Goal: Task Accomplishment & Management: Manage account settings

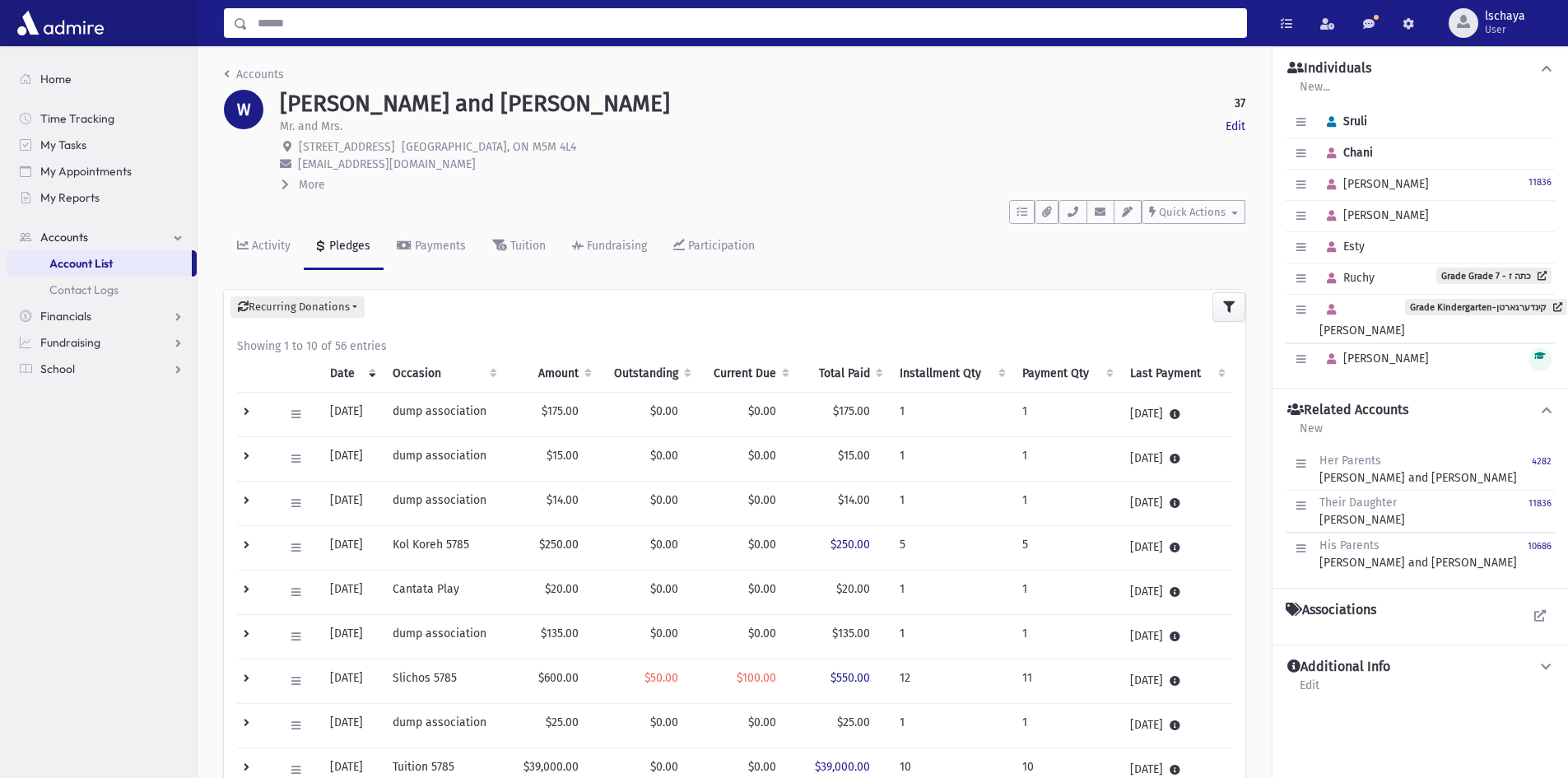
click at [347, 34] on input "Search" at bounding box center [747, 23] width 998 height 30
type input "*********"
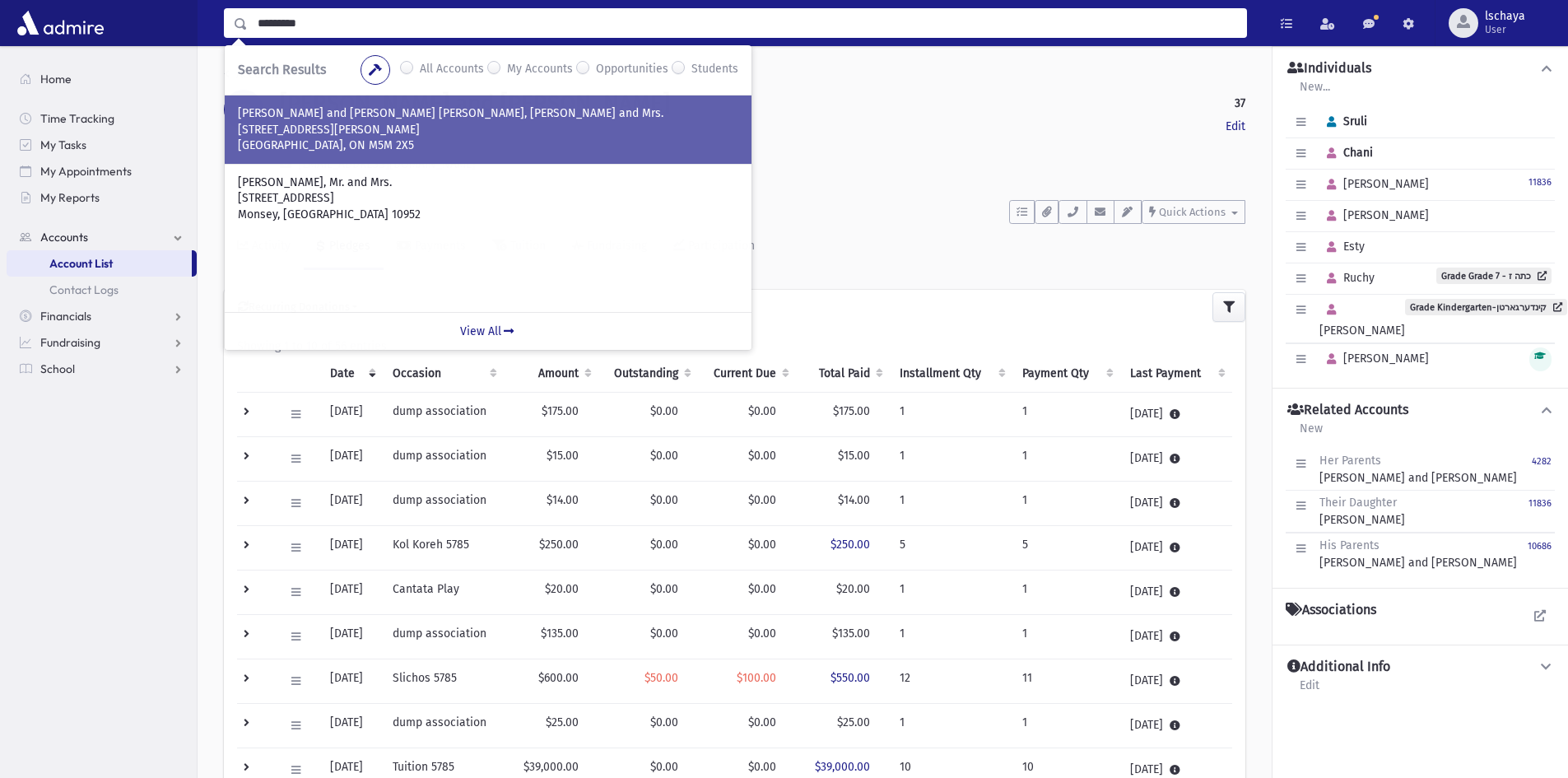
click at [391, 142] on p "[GEOGRAPHIC_DATA], ON M5M 2X5" at bounding box center [487, 146] width 500 height 17
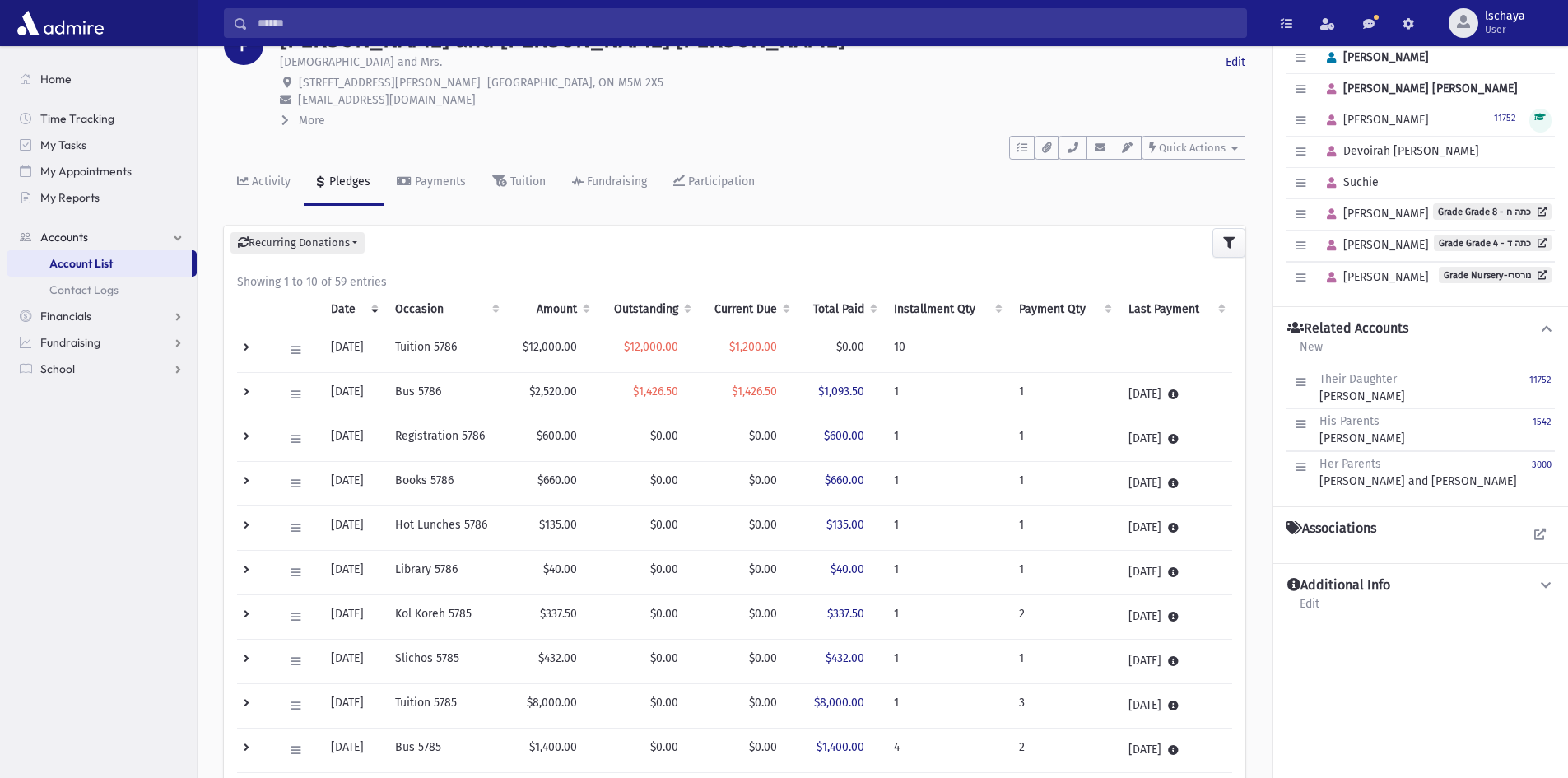
scroll to position [165, 0]
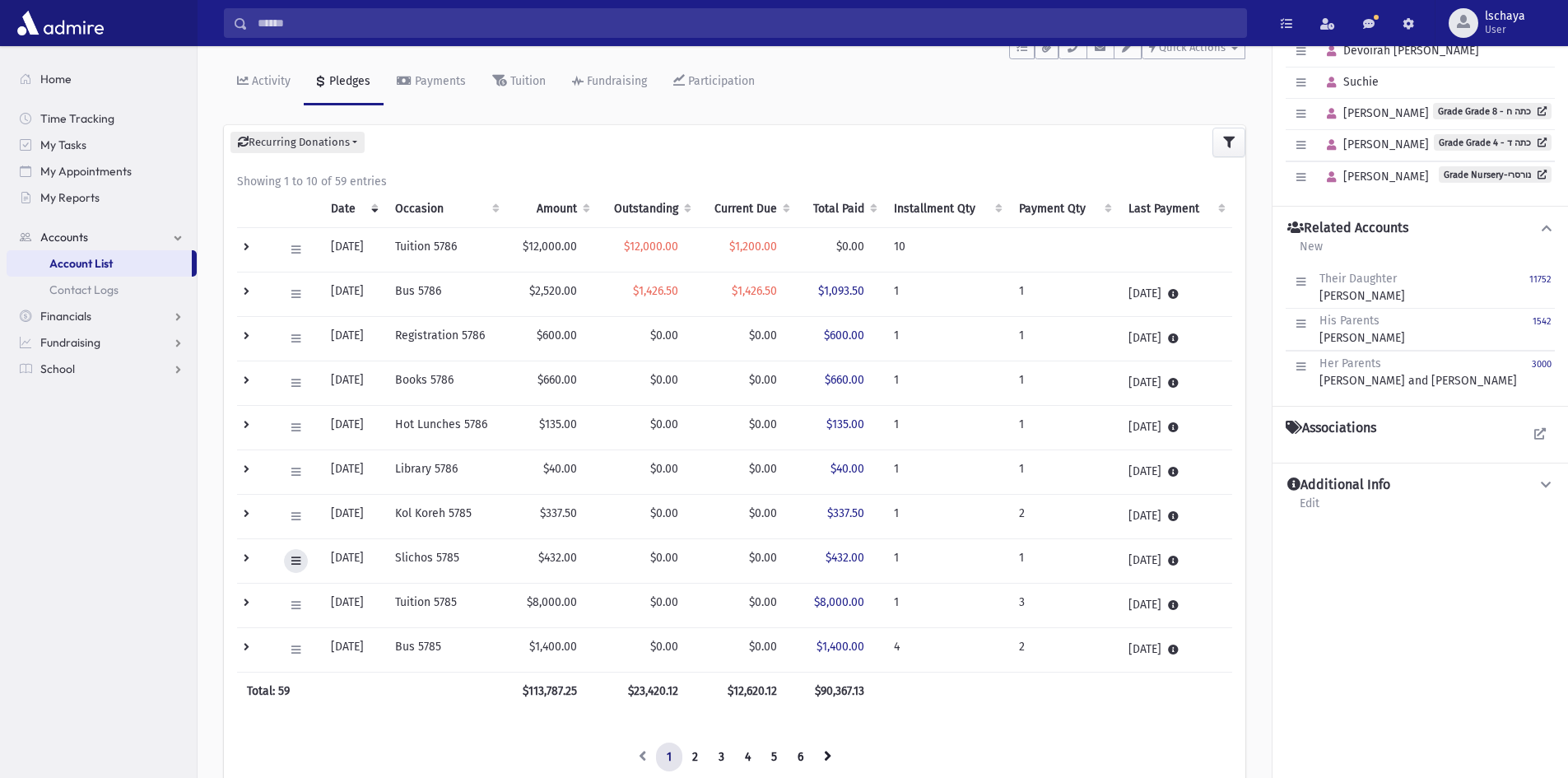
click at [292, 557] on icon at bounding box center [295, 561] width 9 height 11
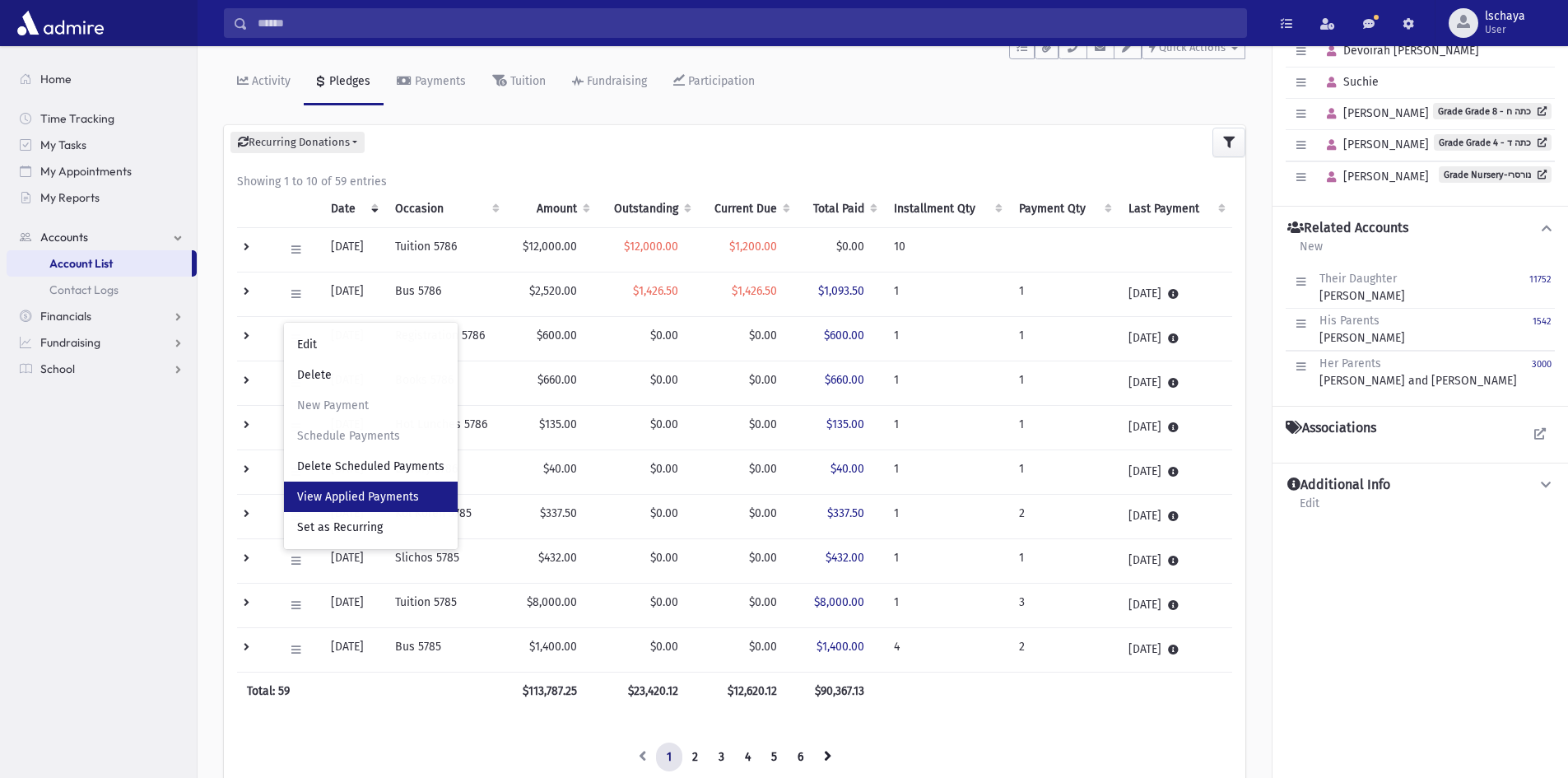
click at [376, 501] on span "View Applied Payments" at bounding box center [358, 497] width 122 height 14
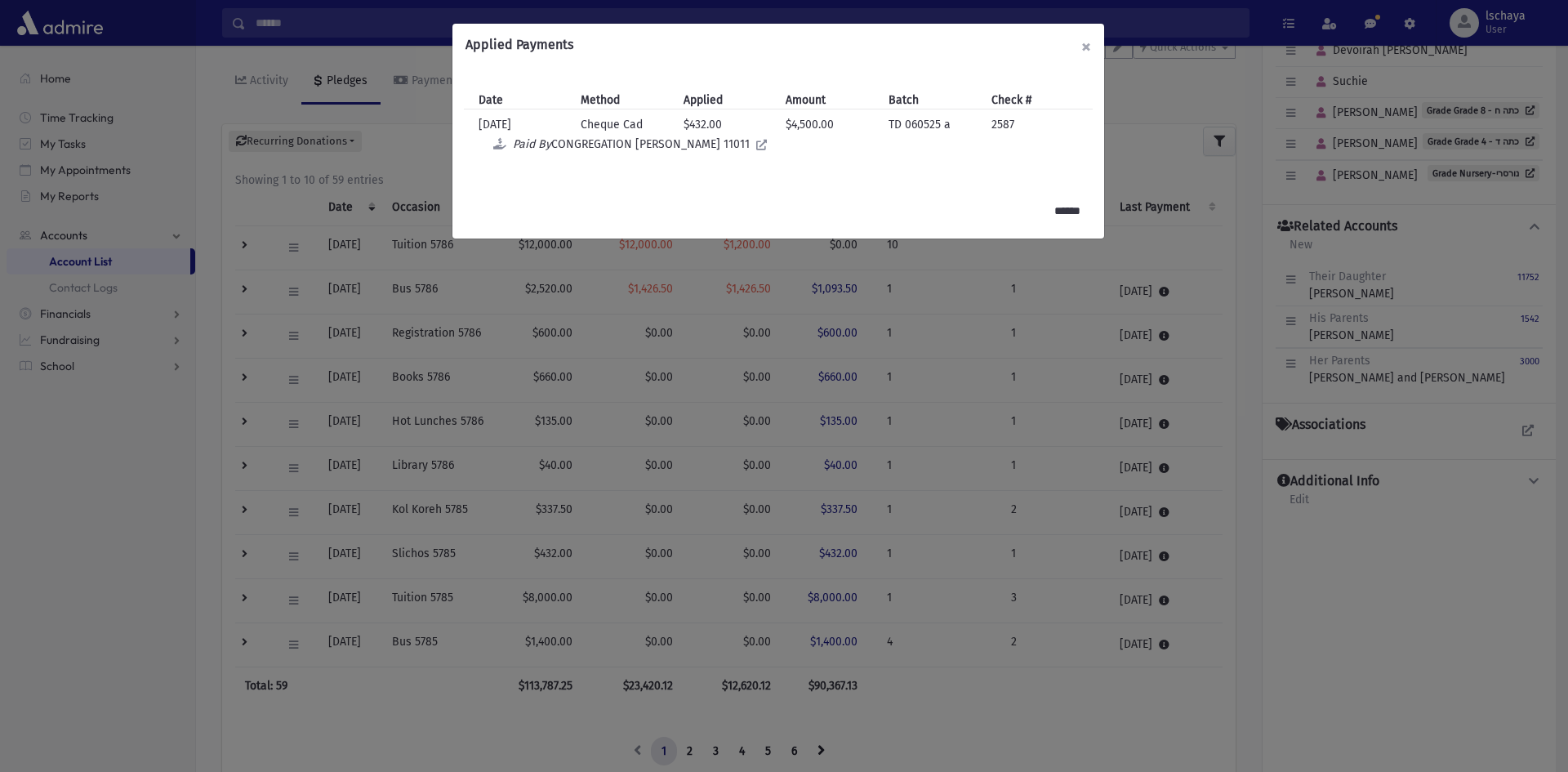
click at [1083, 46] on button "×" at bounding box center [1086, 46] width 36 height 46
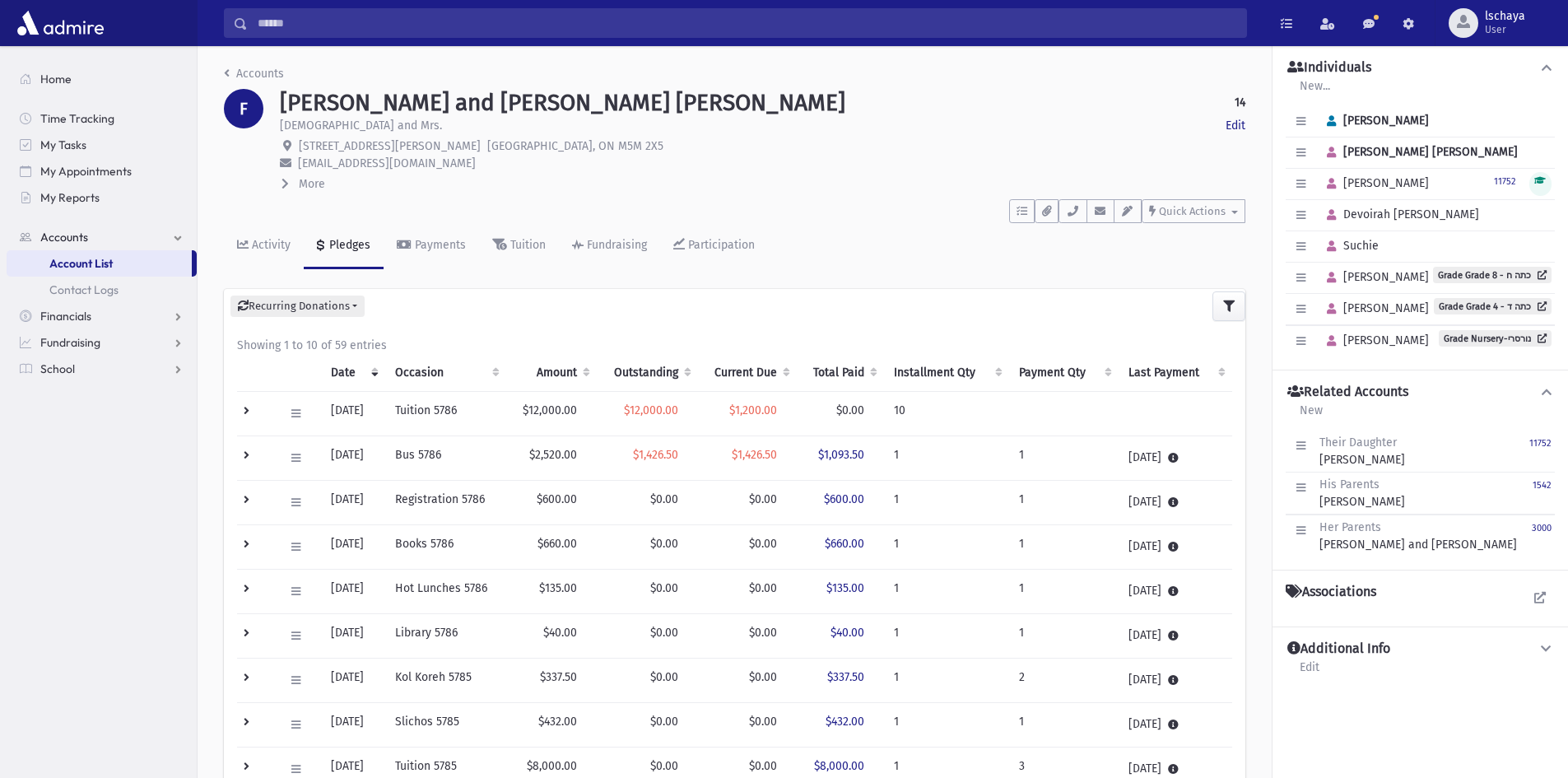
scroll to position [0, 0]
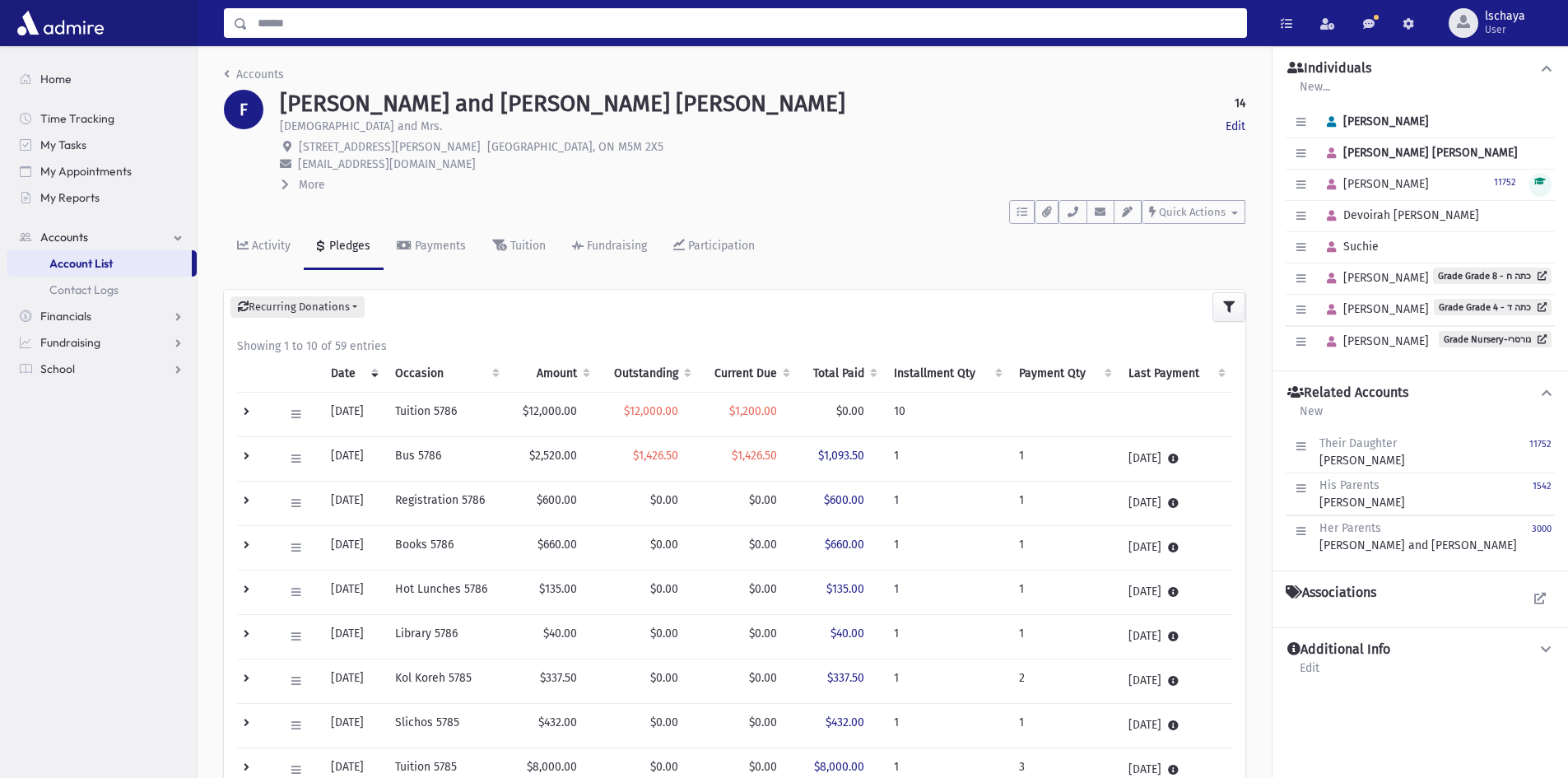
click at [355, 22] on input "Search" at bounding box center [747, 23] width 998 height 30
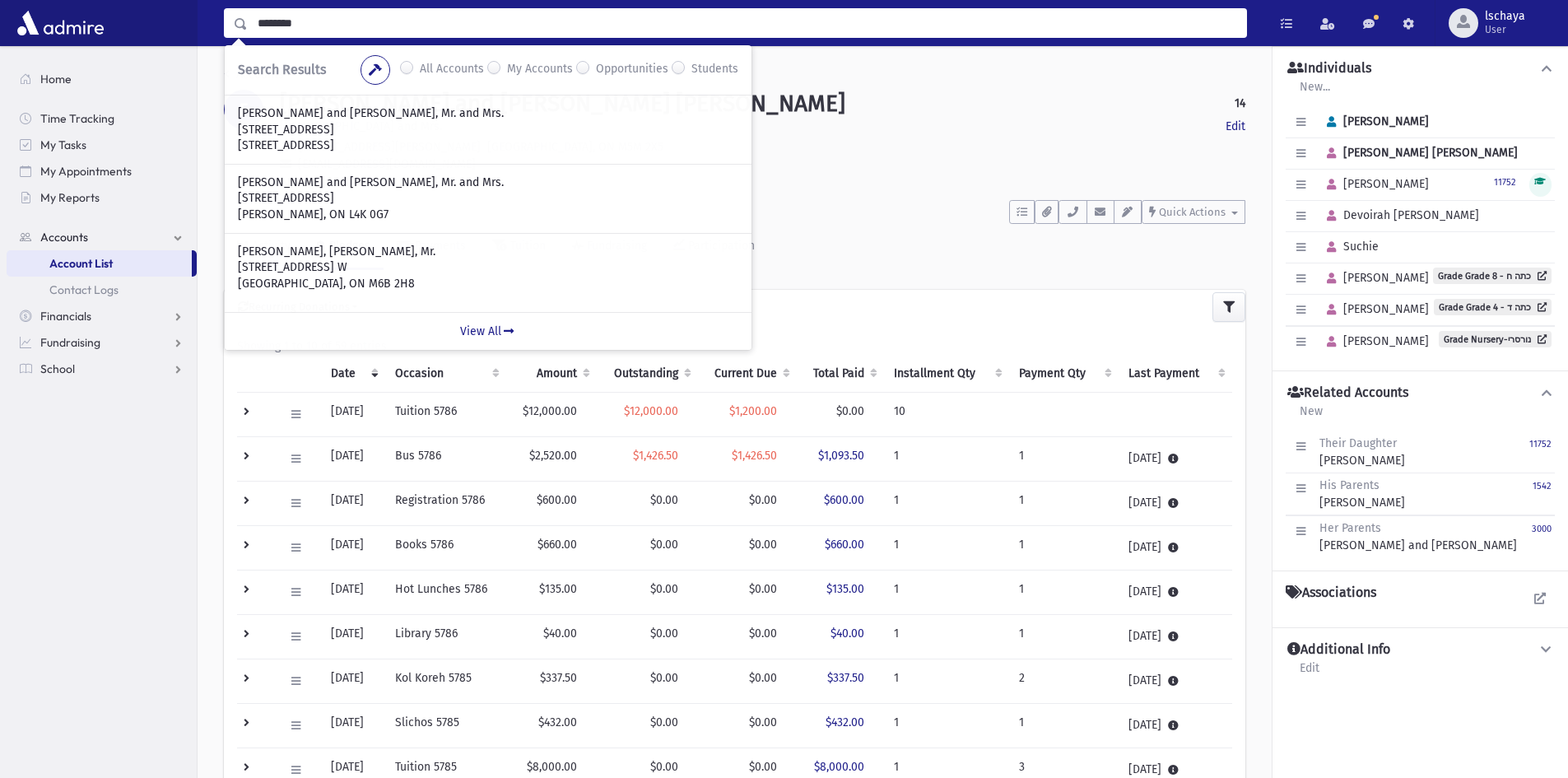
click at [943, 265] on div "Activity Pledges Payments Tuition Fundraising Participation" at bounding box center [734, 254] width 1021 height 60
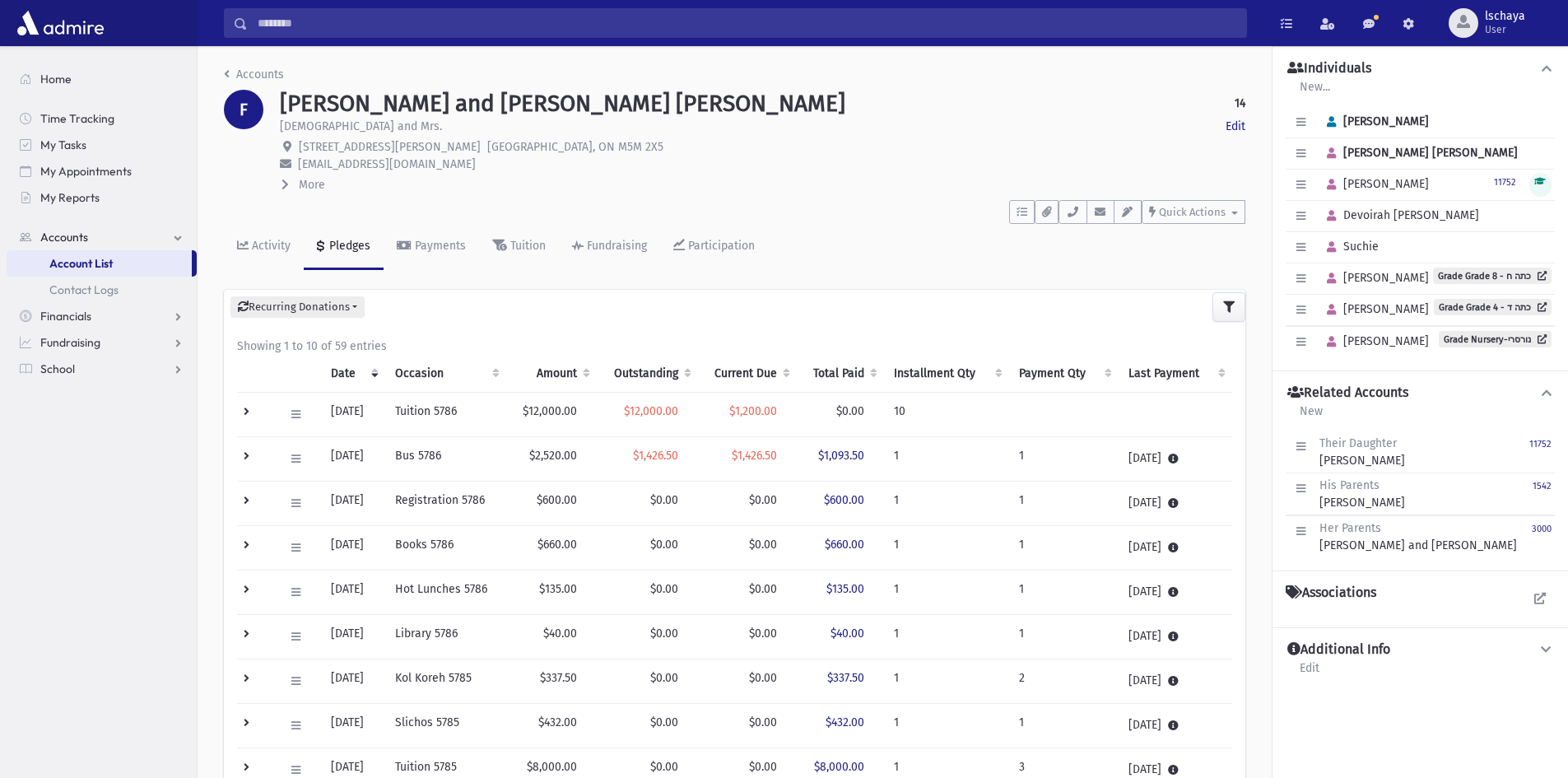
click at [678, 375] on th "Outstanding" at bounding box center [647, 374] width 101 height 38
click at [661, 370] on th "Outstanding" at bounding box center [650, 374] width 100 height 38
click at [661, 370] on th "Outstanding" at bounding box center [647, 374] width 101 height 38
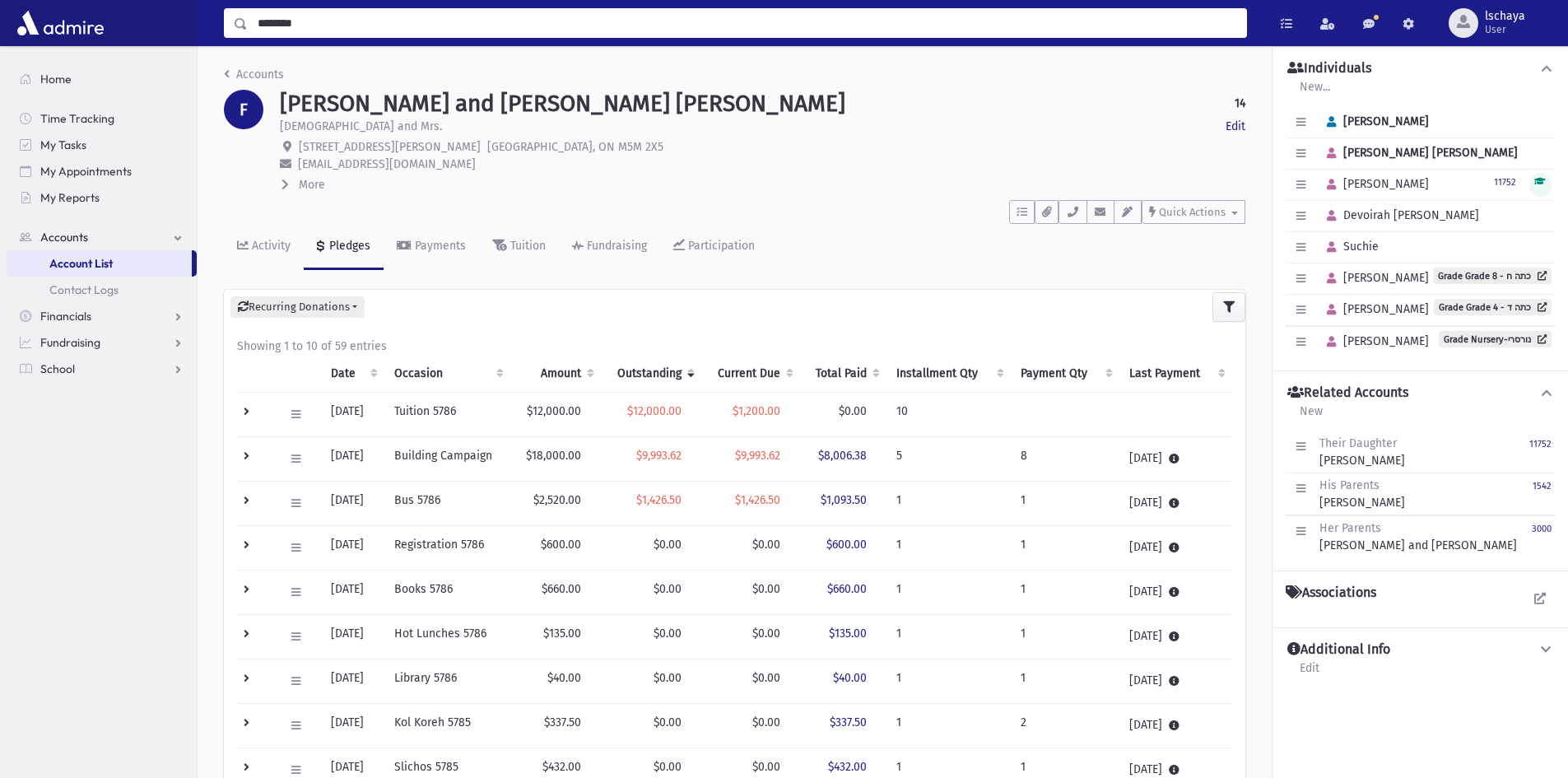
click at [321, 17] on input "********" at bounding box center [747, 23] width 998 height 30
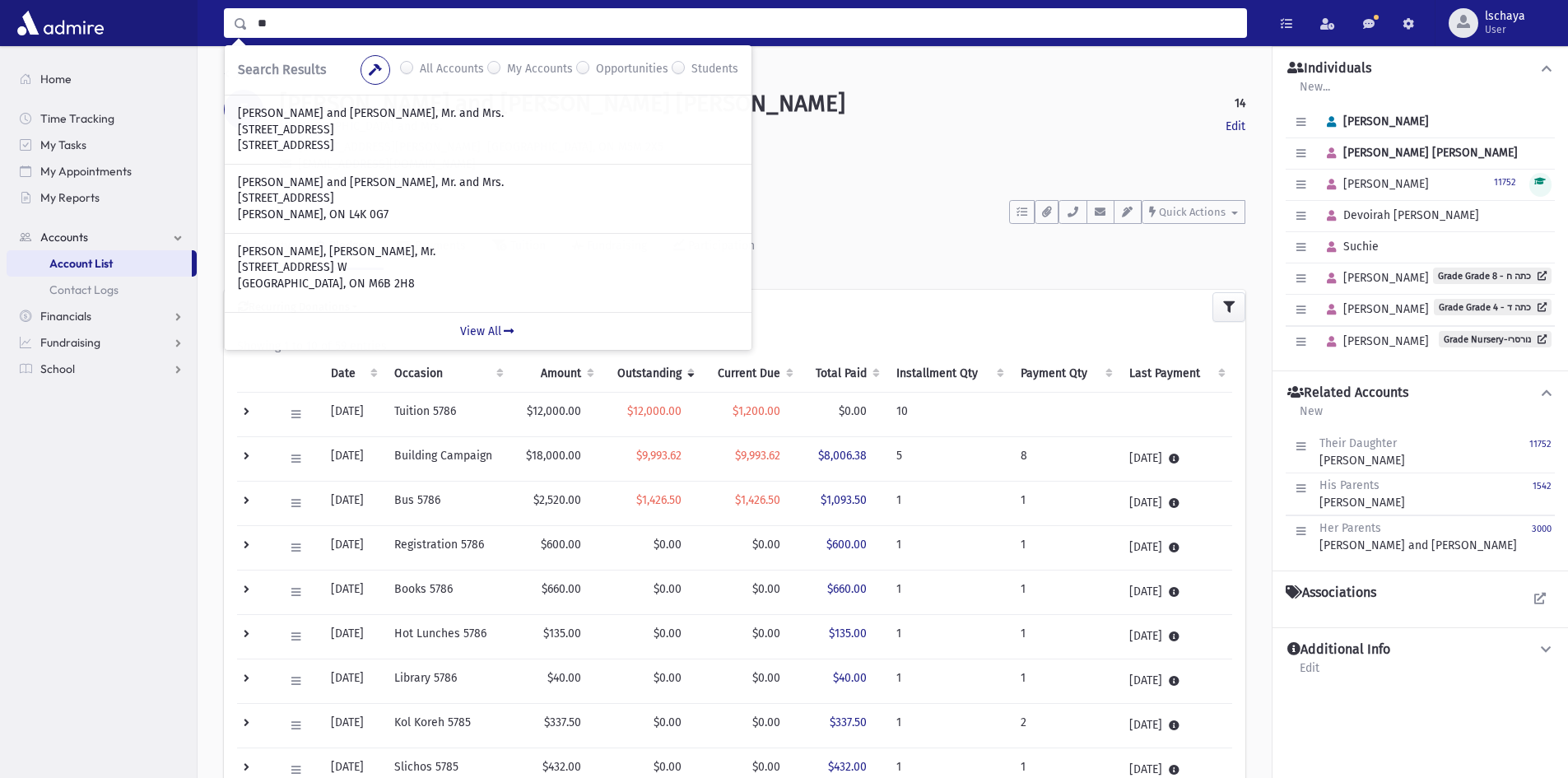
type input "*"
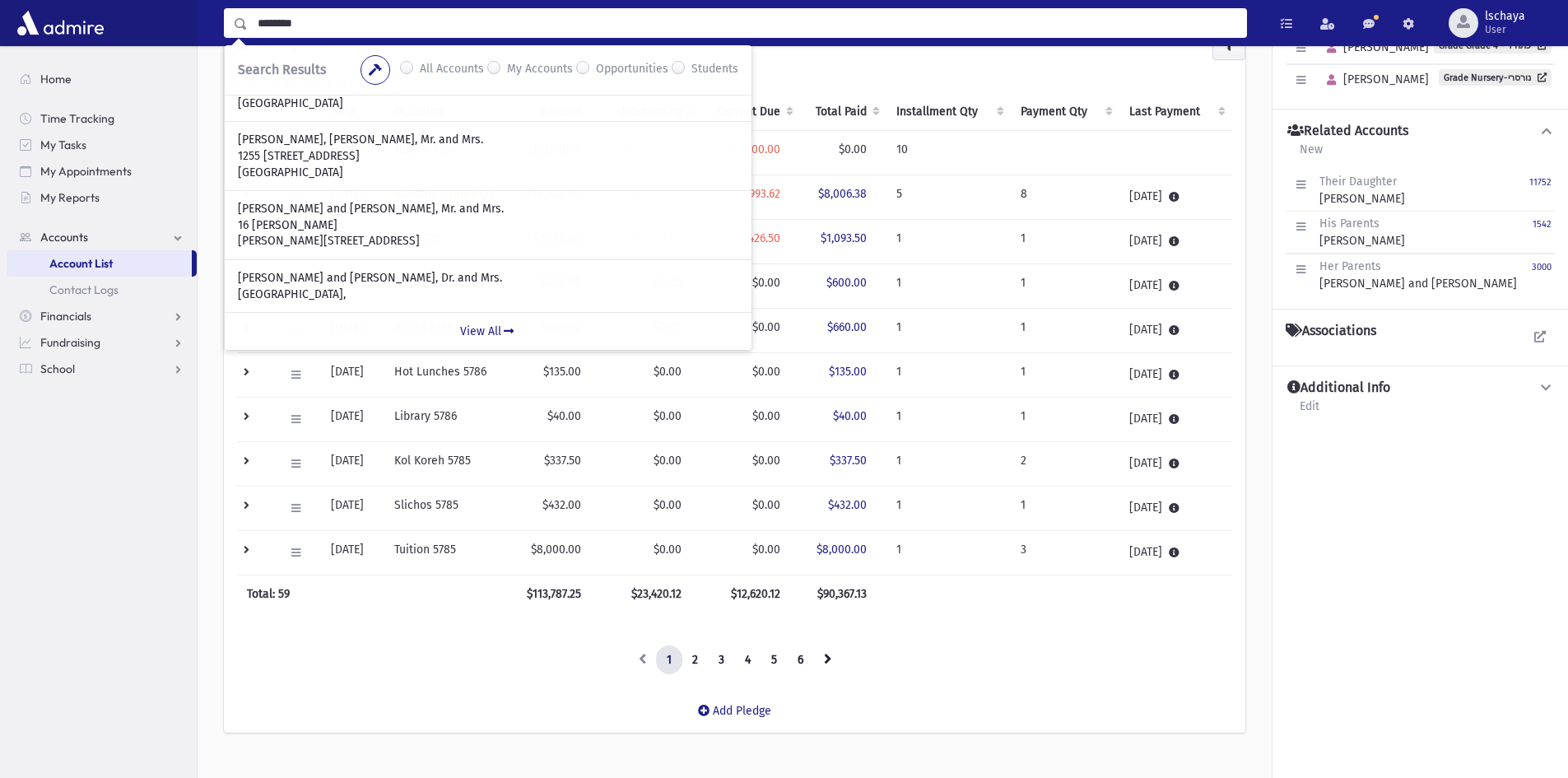
scroll to position [289, 0]
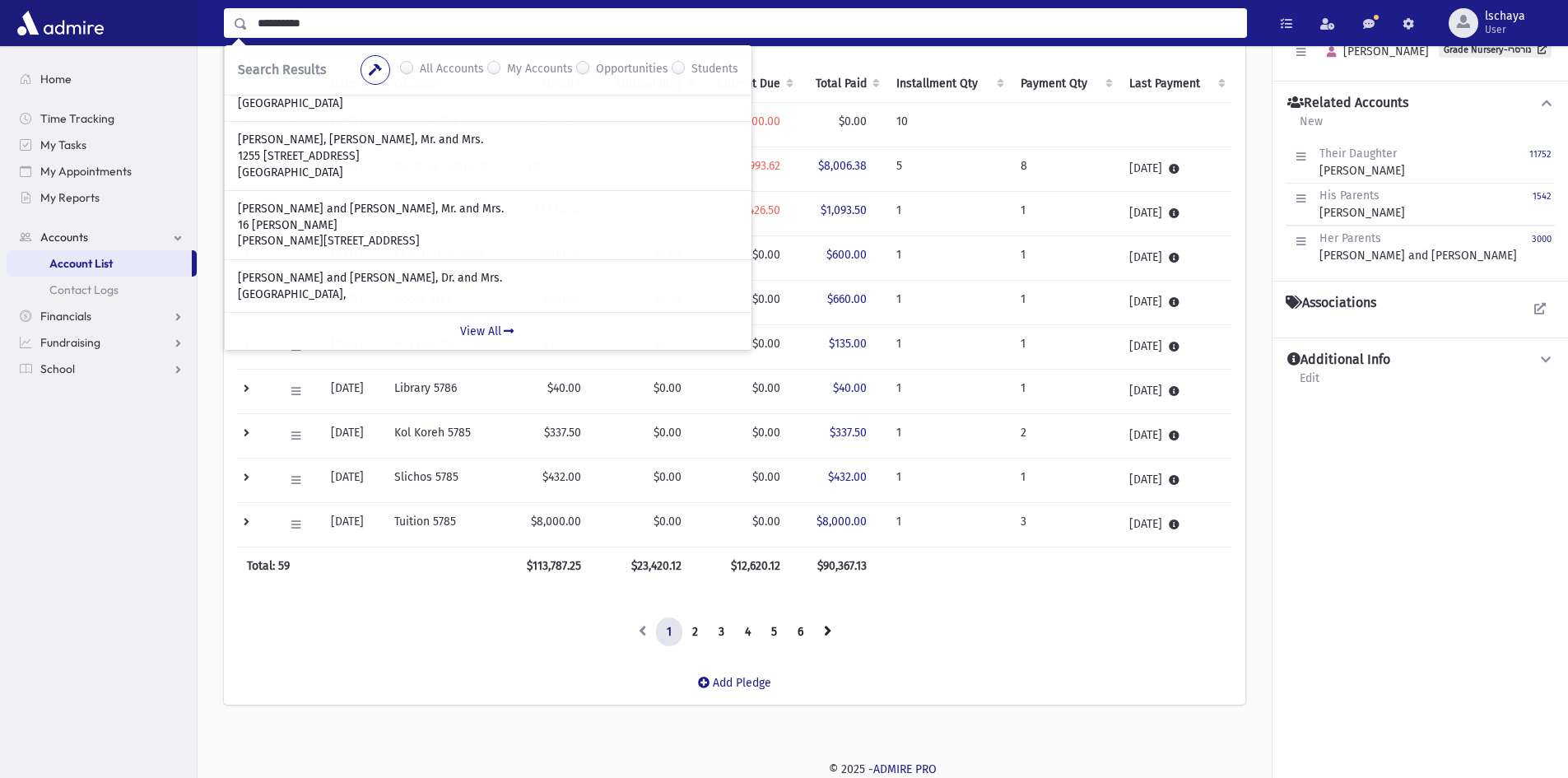
type input "**********"
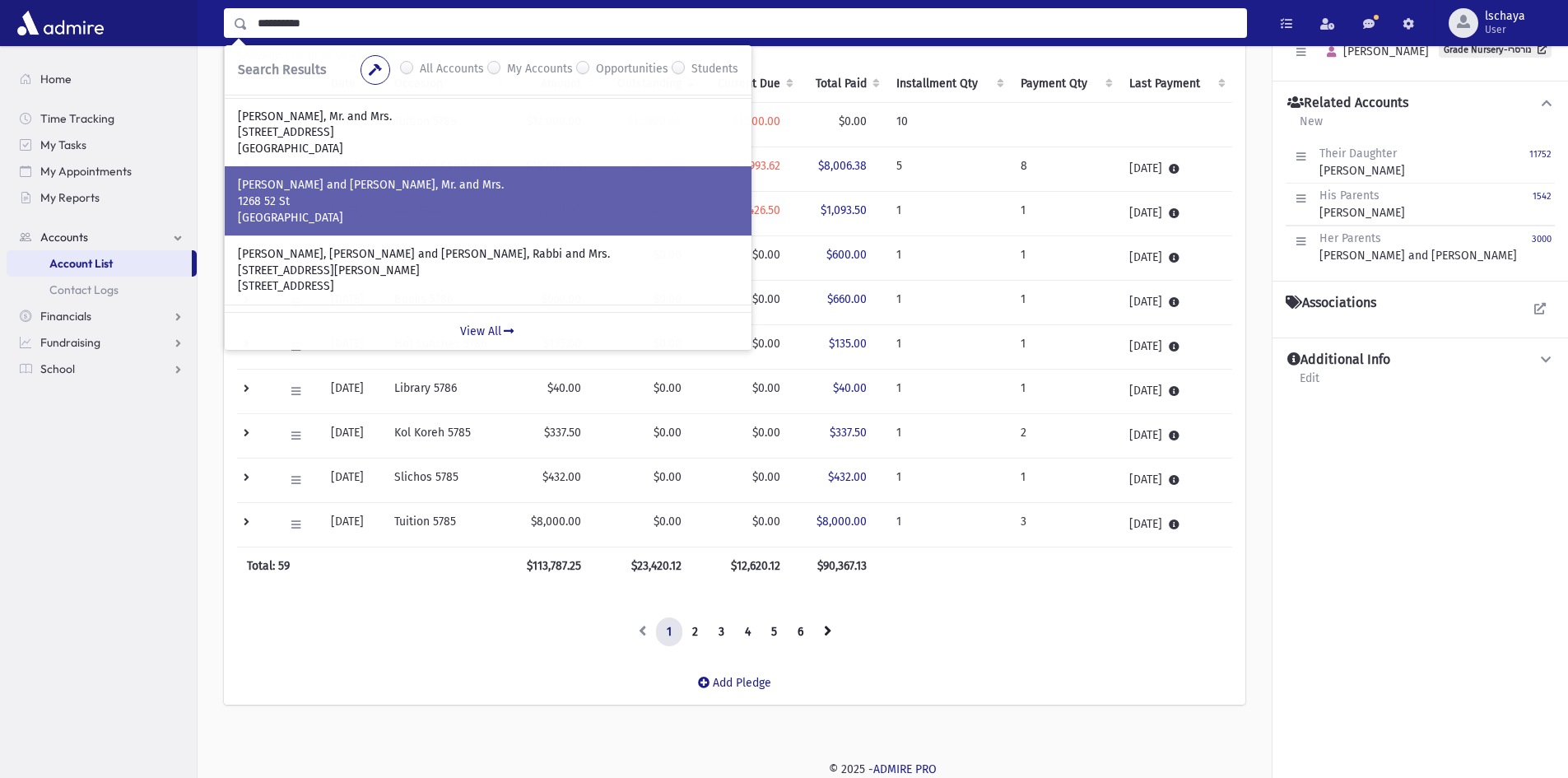
scroll to position [165, 0]
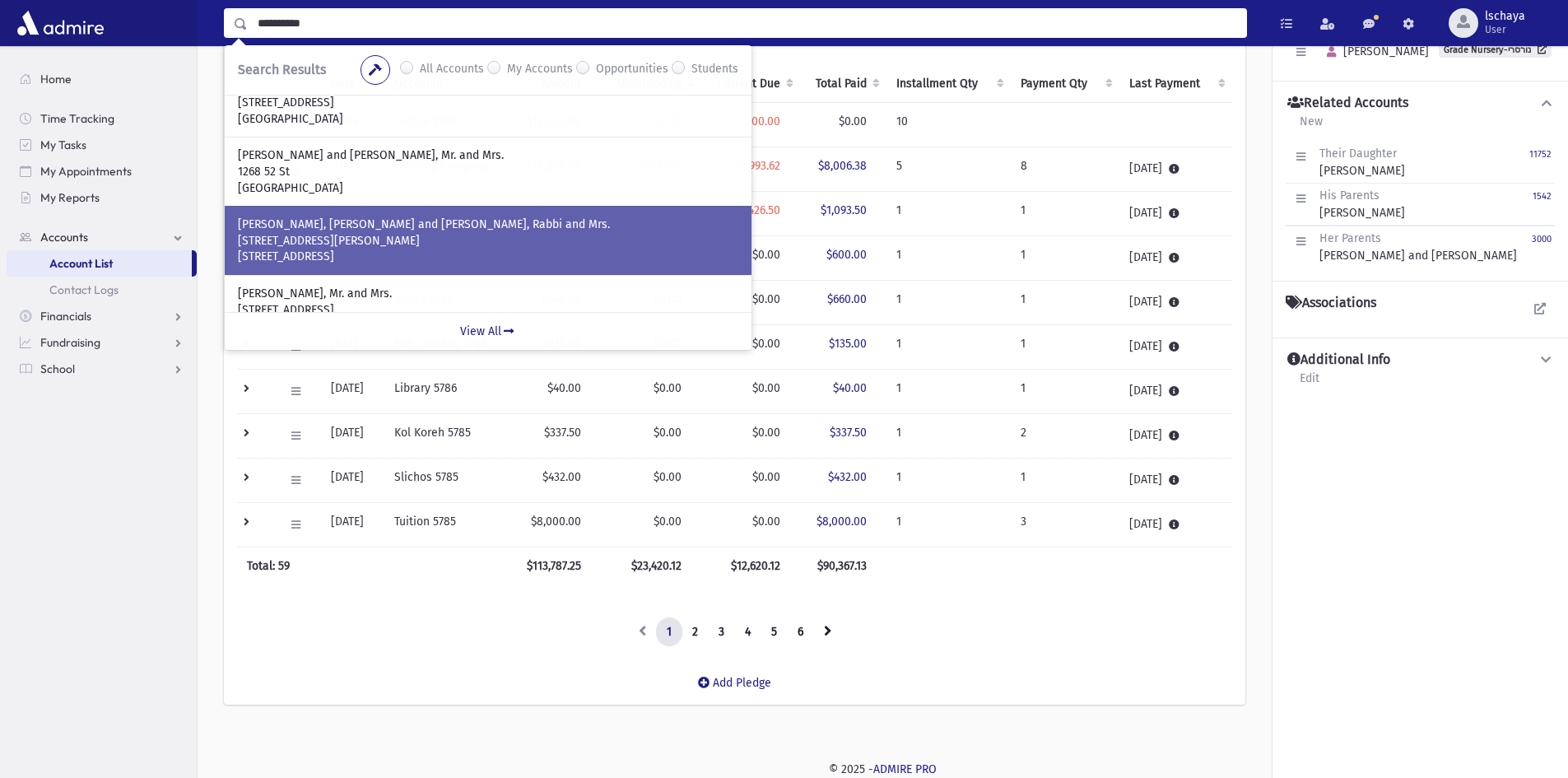
click at [520, 233] on p "127 McGillivray Avenue" at bounding box center [487, 241] width 500 height 17
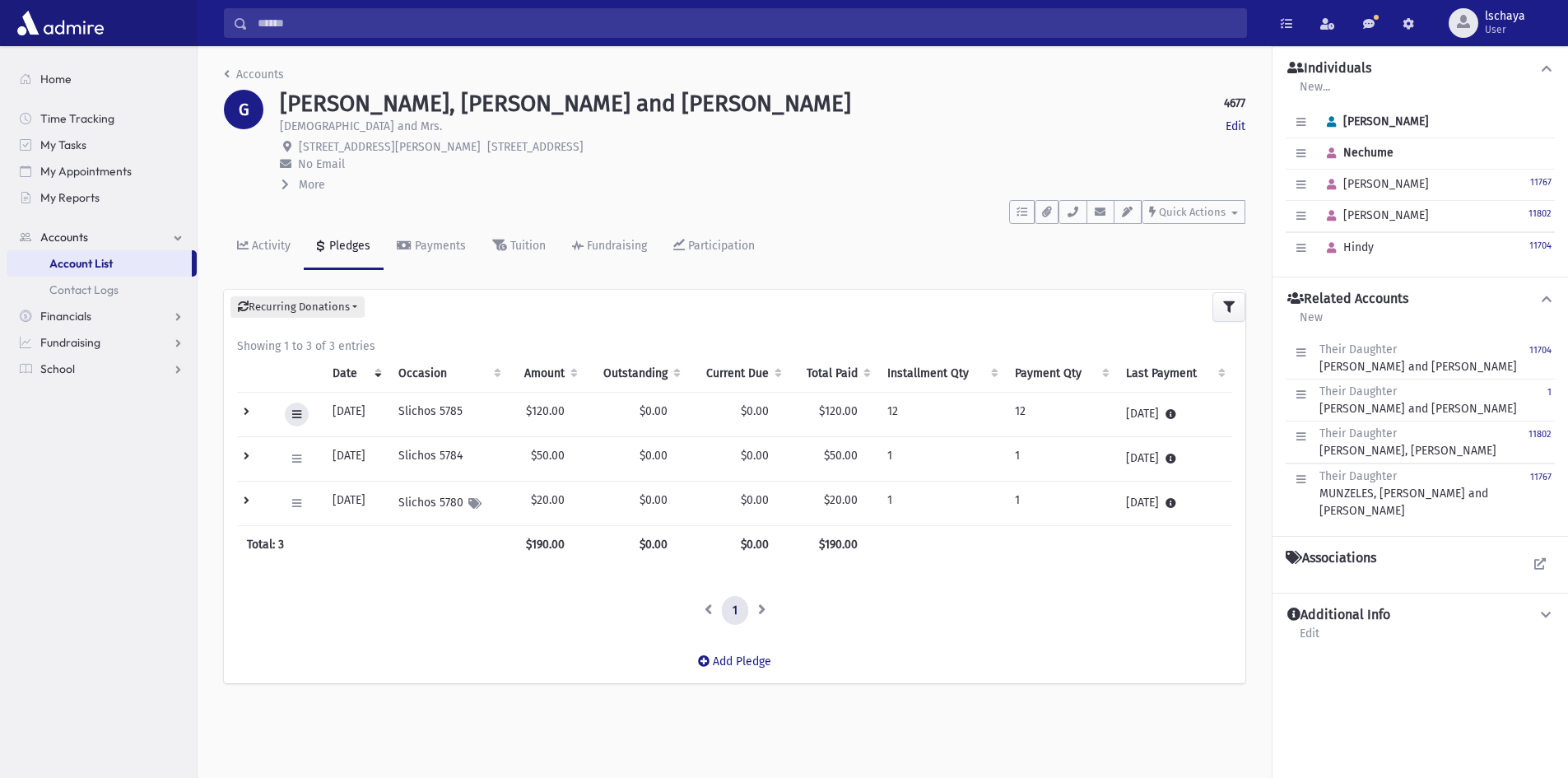
click at [296, 409] on icon at bounding box center [296, 414] width 9 height 11
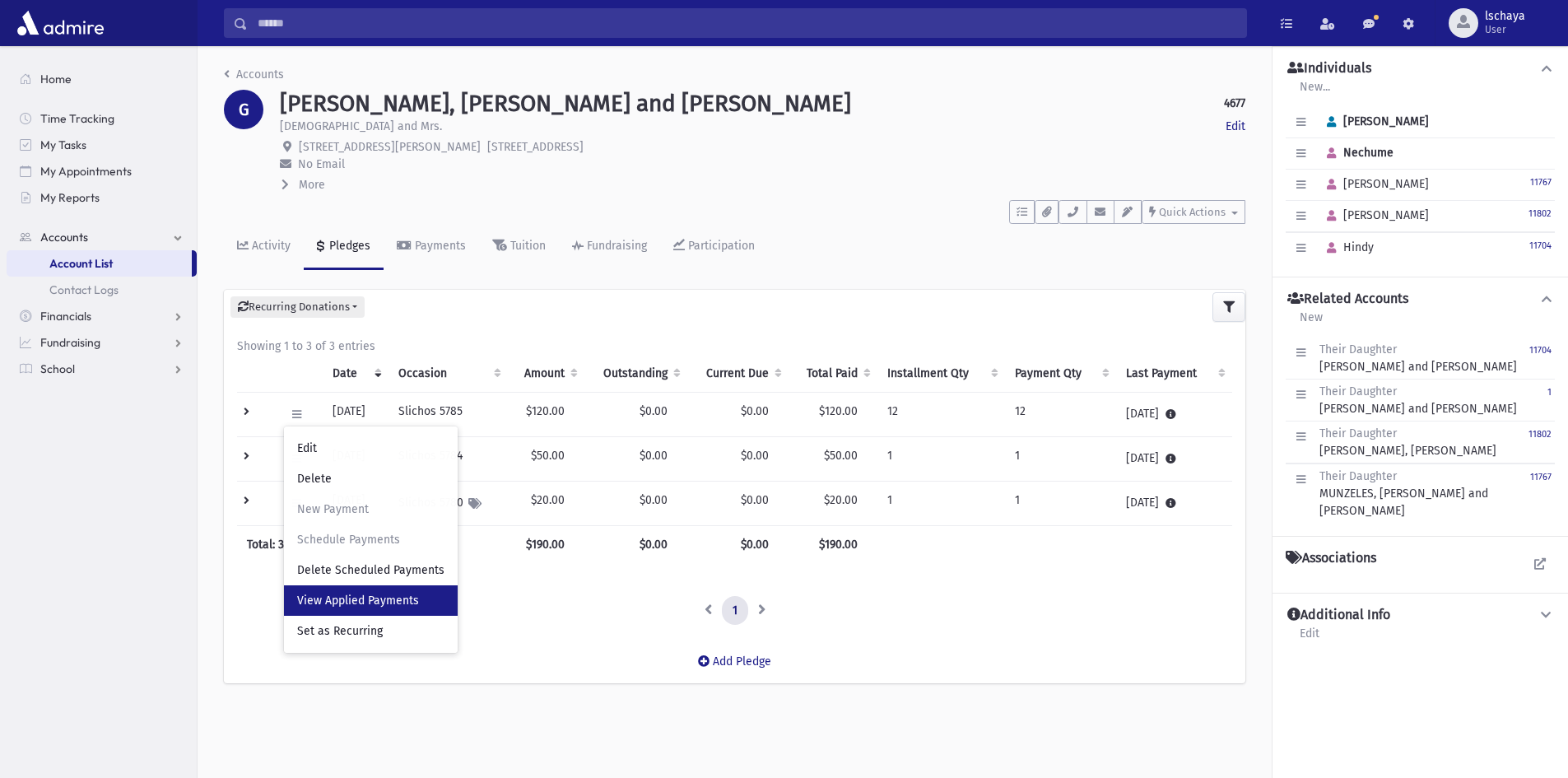
click at [371, 606] on span "View Applied Payments" at bounding box center [358, 601] width 122 height 14
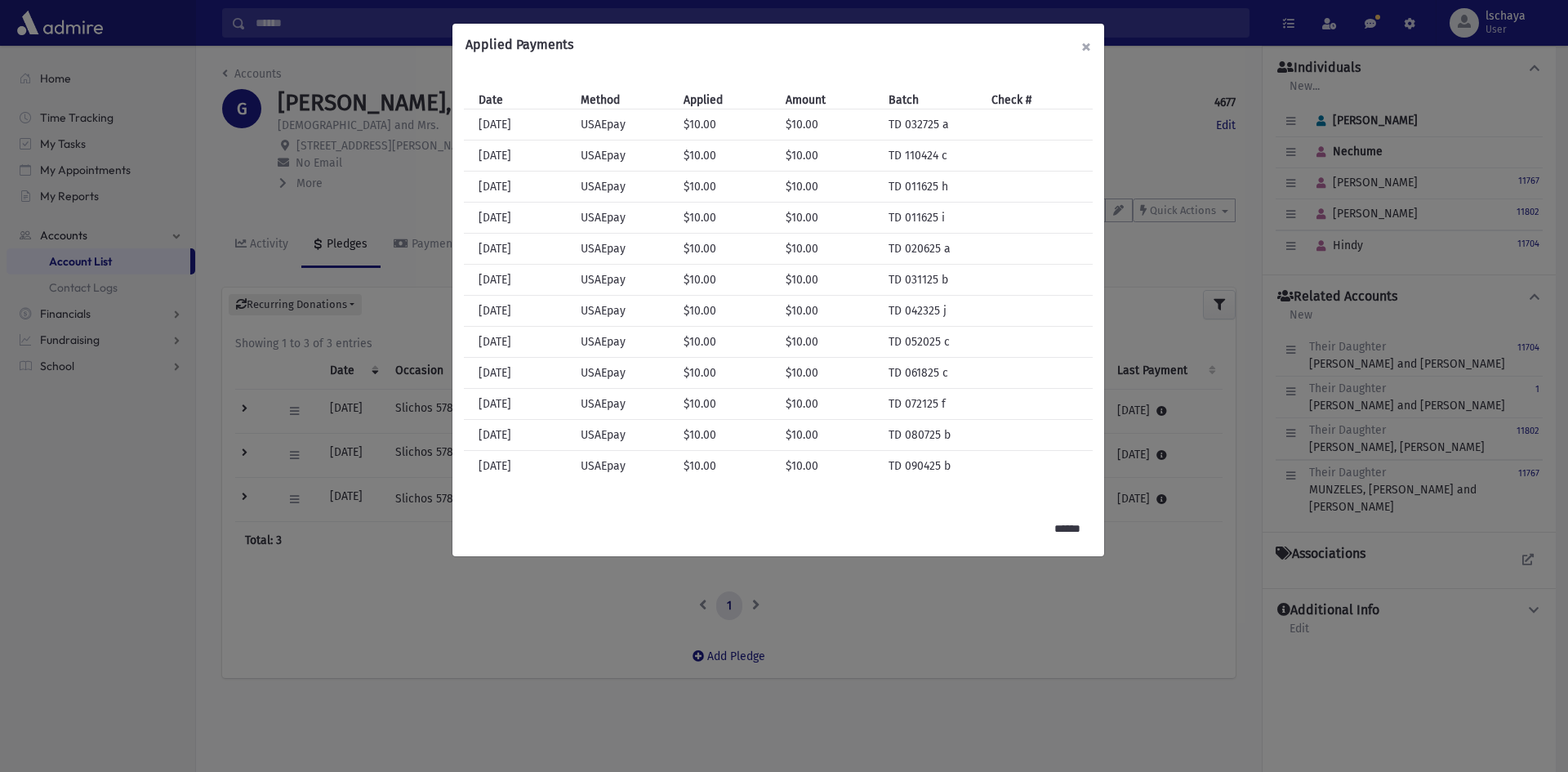
click at [1087, 40] on button "×" at bounding box center [1086, 46] width 36 height 46
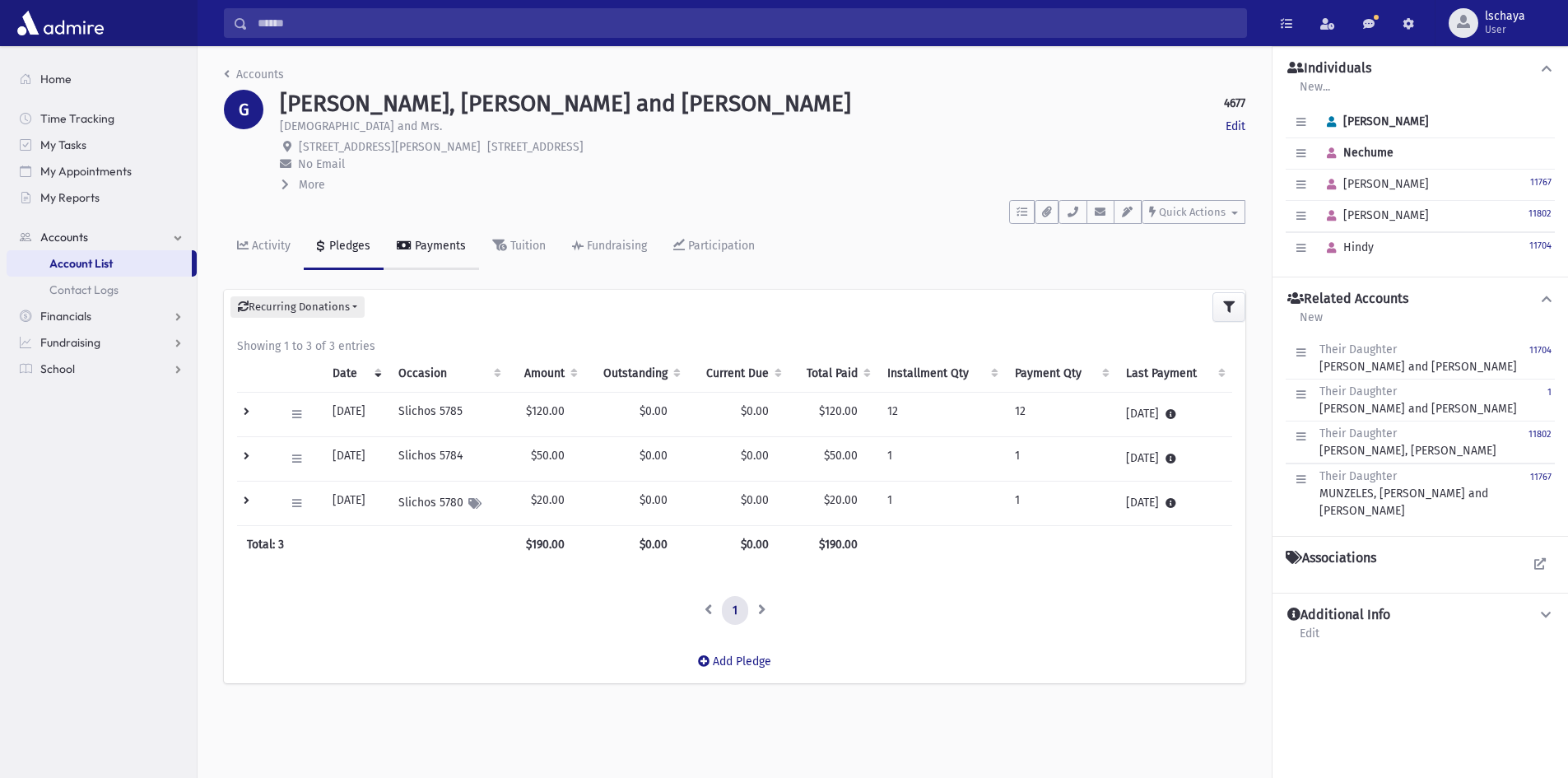
click at [452, 247] on div "Payments" at bounding box center [438, 246] width 54 height 14
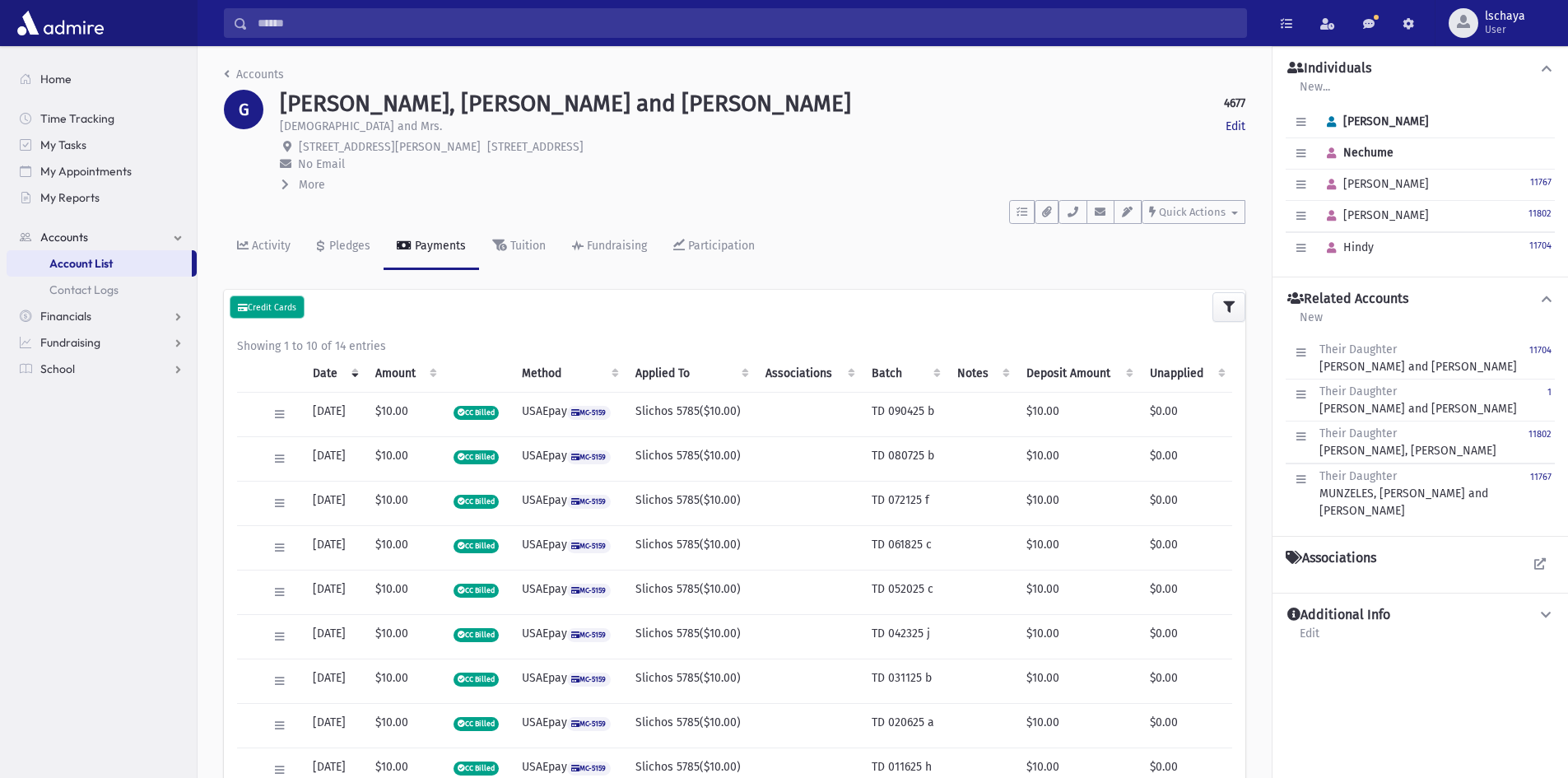
click at [282, 307] on small "Credit Cards" at bounding box center [266, 307] width 58 height 11
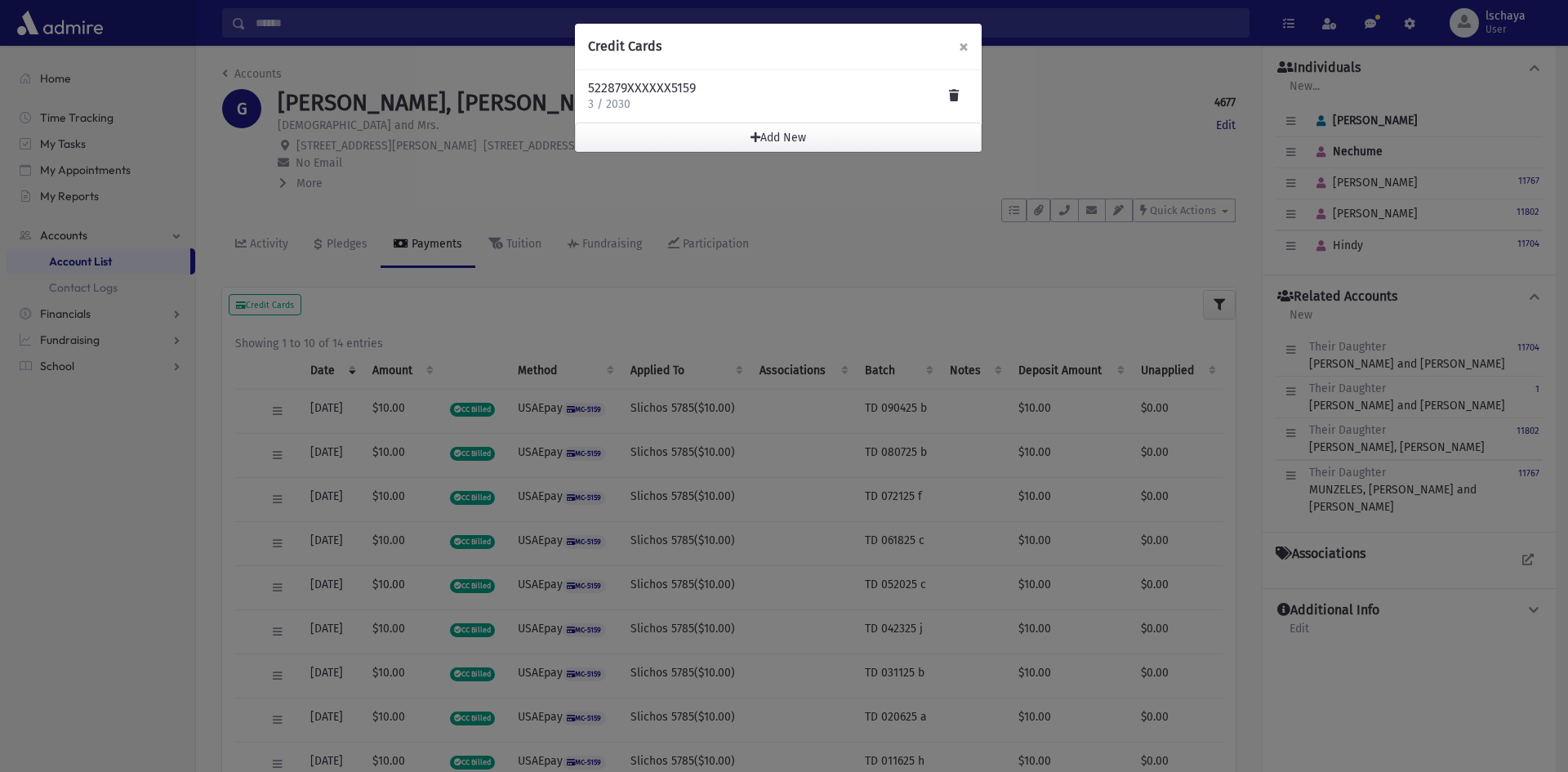
click at [962, 47] on span "×" at bounding box center [963, 46] width 10 height 23
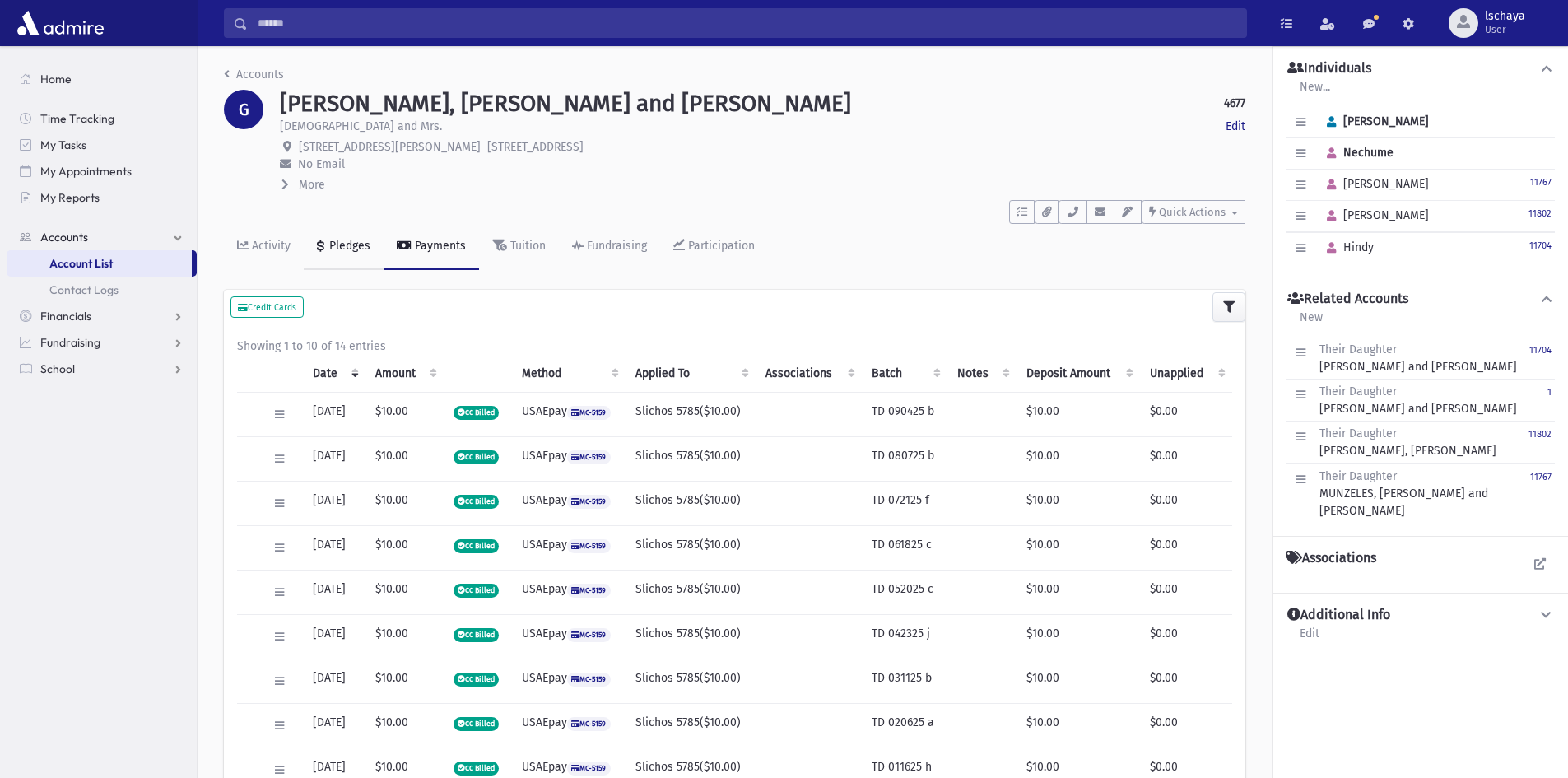
click at [339, 240] on div "Pledges" at bounding box center [348, 246] width 45 height 14
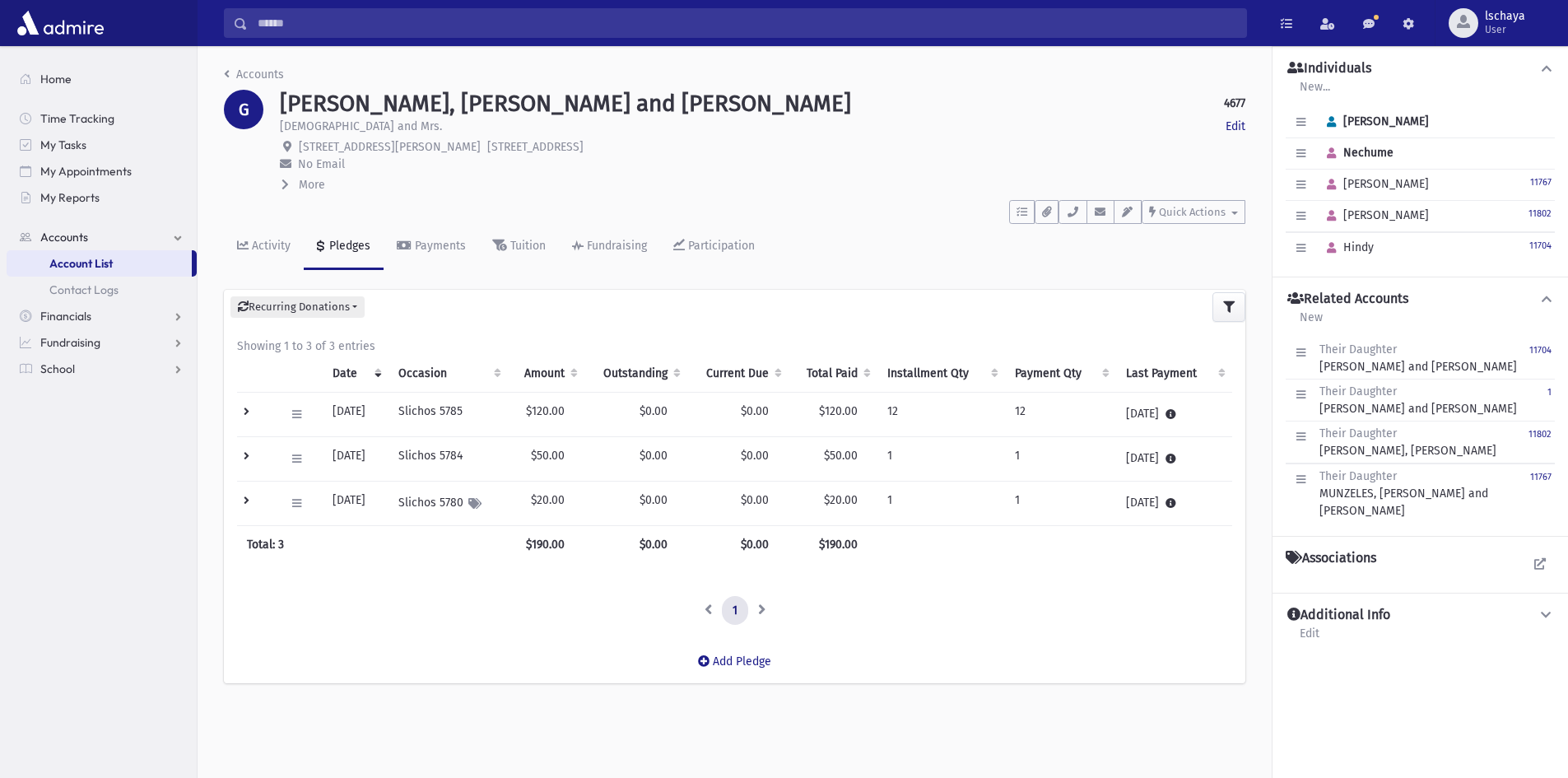
click at [369, 32] on input "Search" at bounding box center [747, 23] width 998 height 30
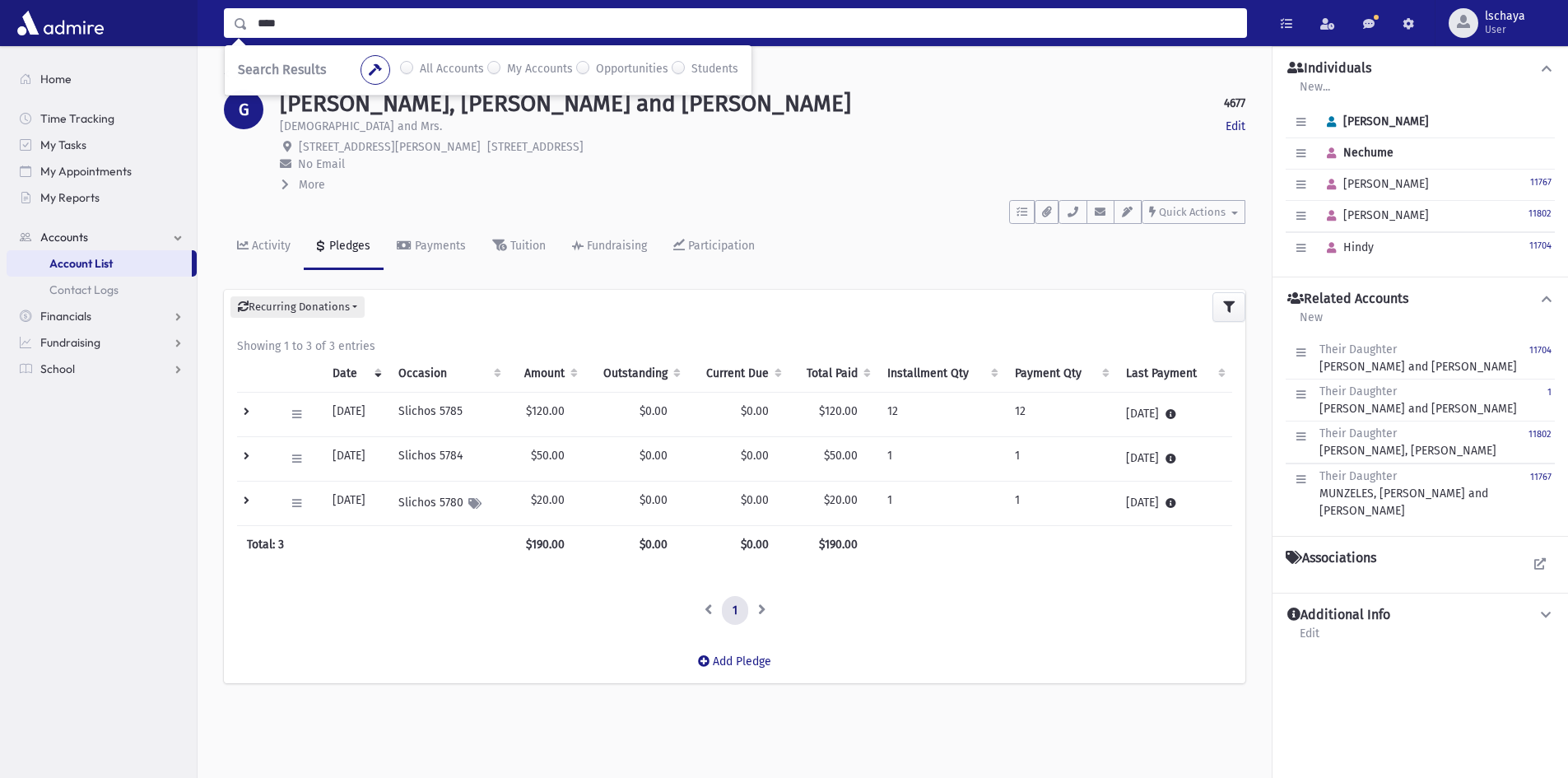
type input "****"
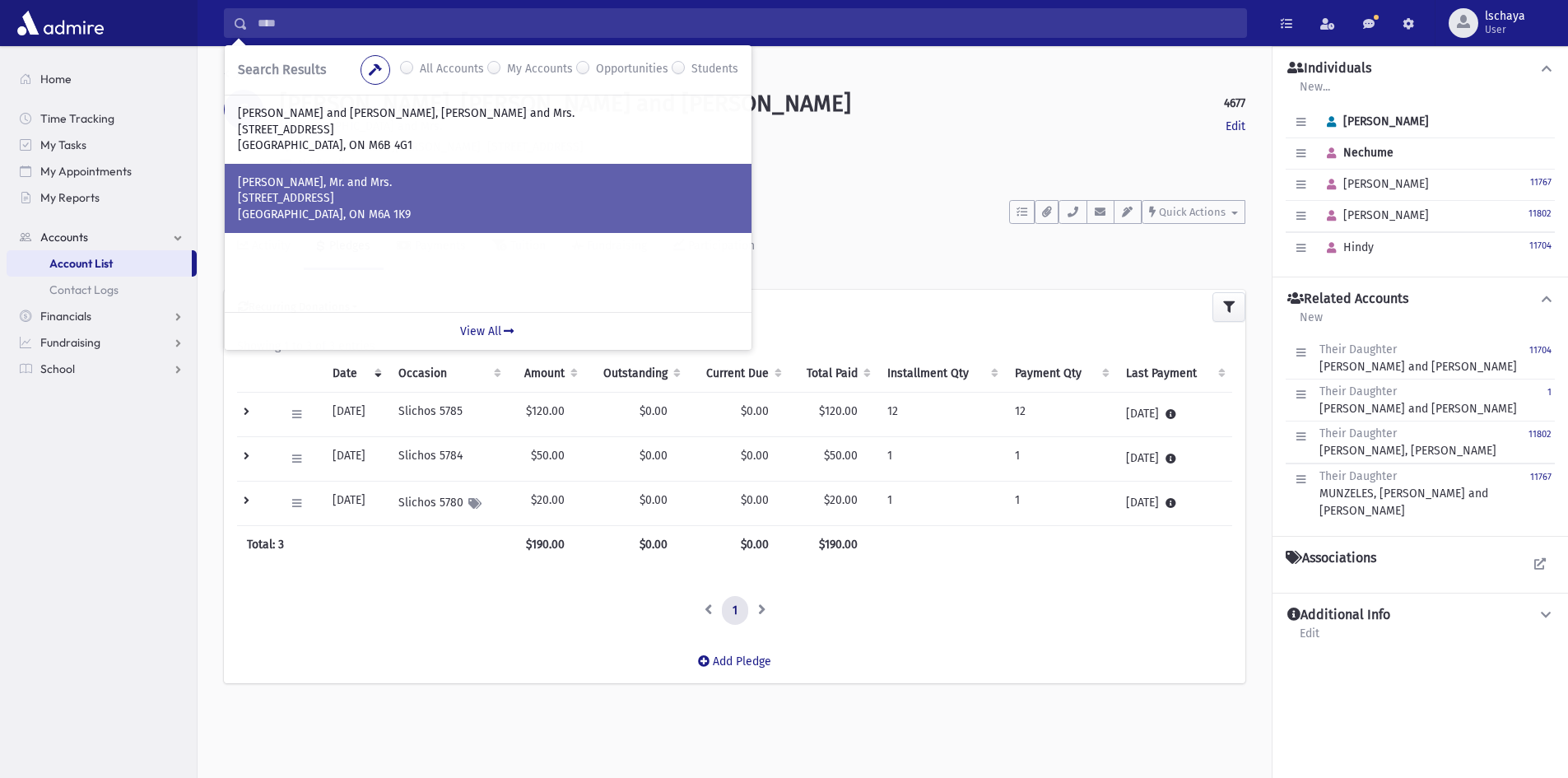
click at [416, 193] on p "51 Ridgevale Dr." at bounding box center [487, 198] width 500 height 17
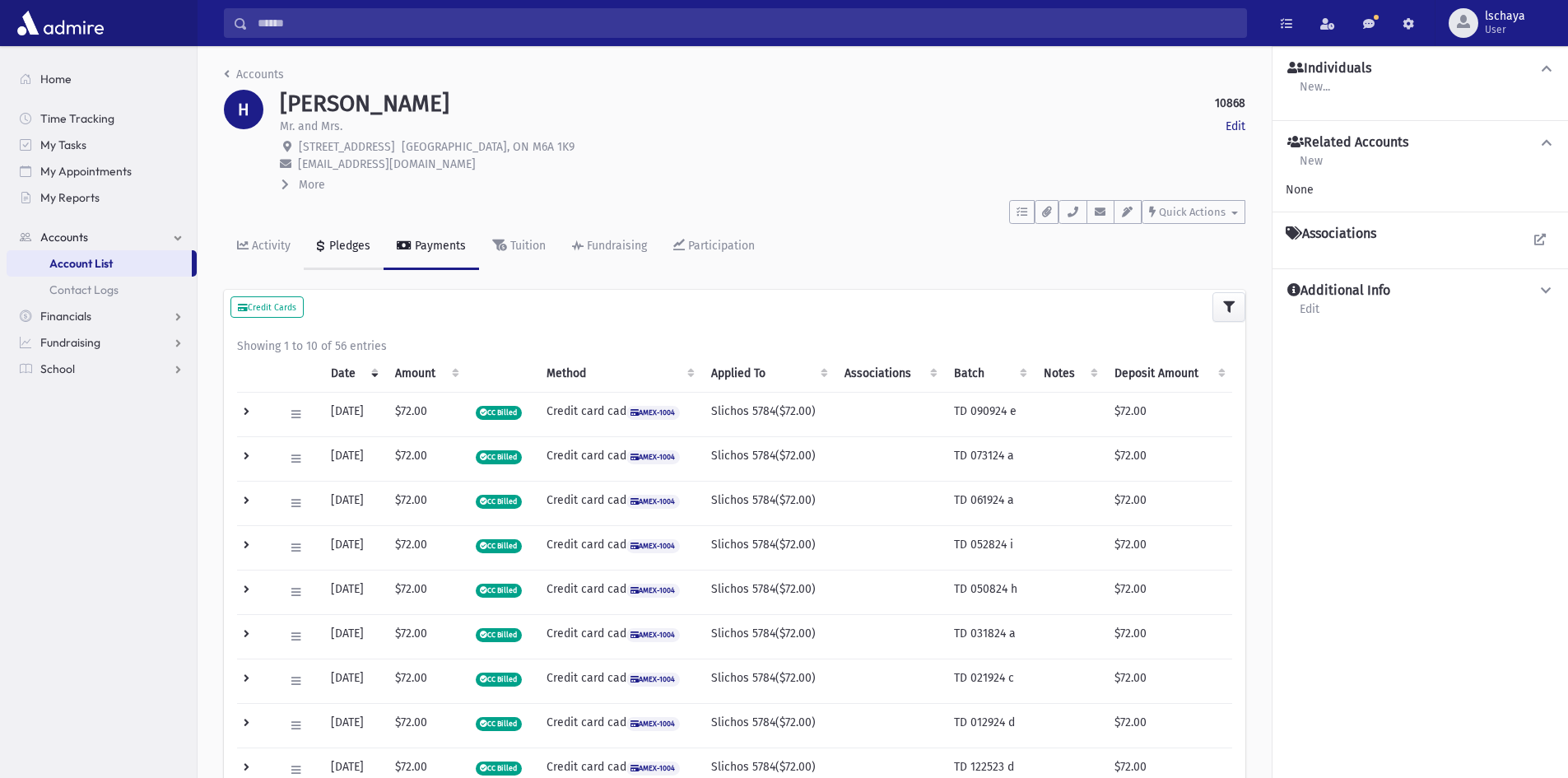
click at [352, 248] on div "Pledges" at bounding box center [348, 246] width 45 height 14
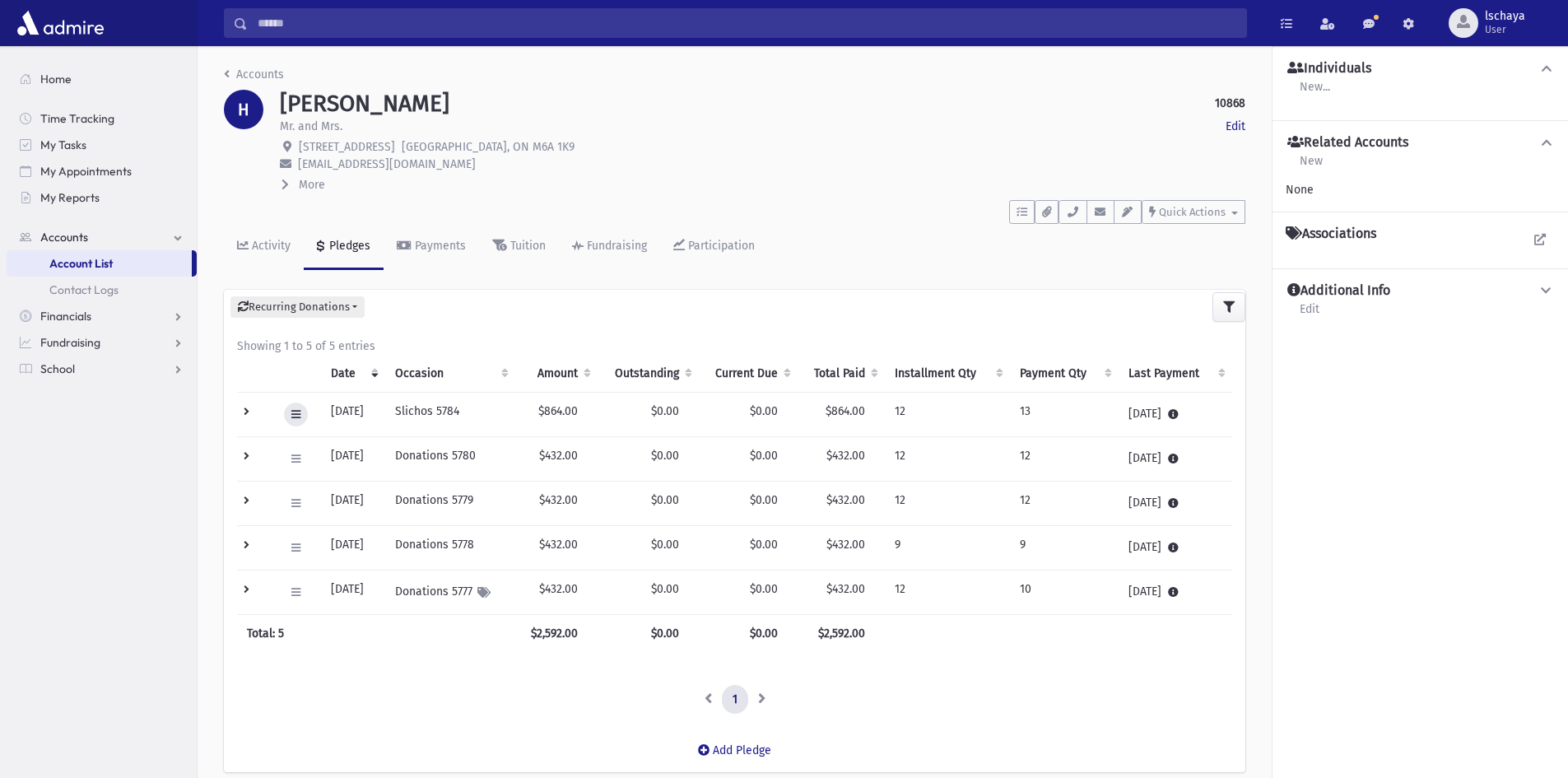
click at [301, 412] on button at bounding box center [296, 414] width 24 height 24
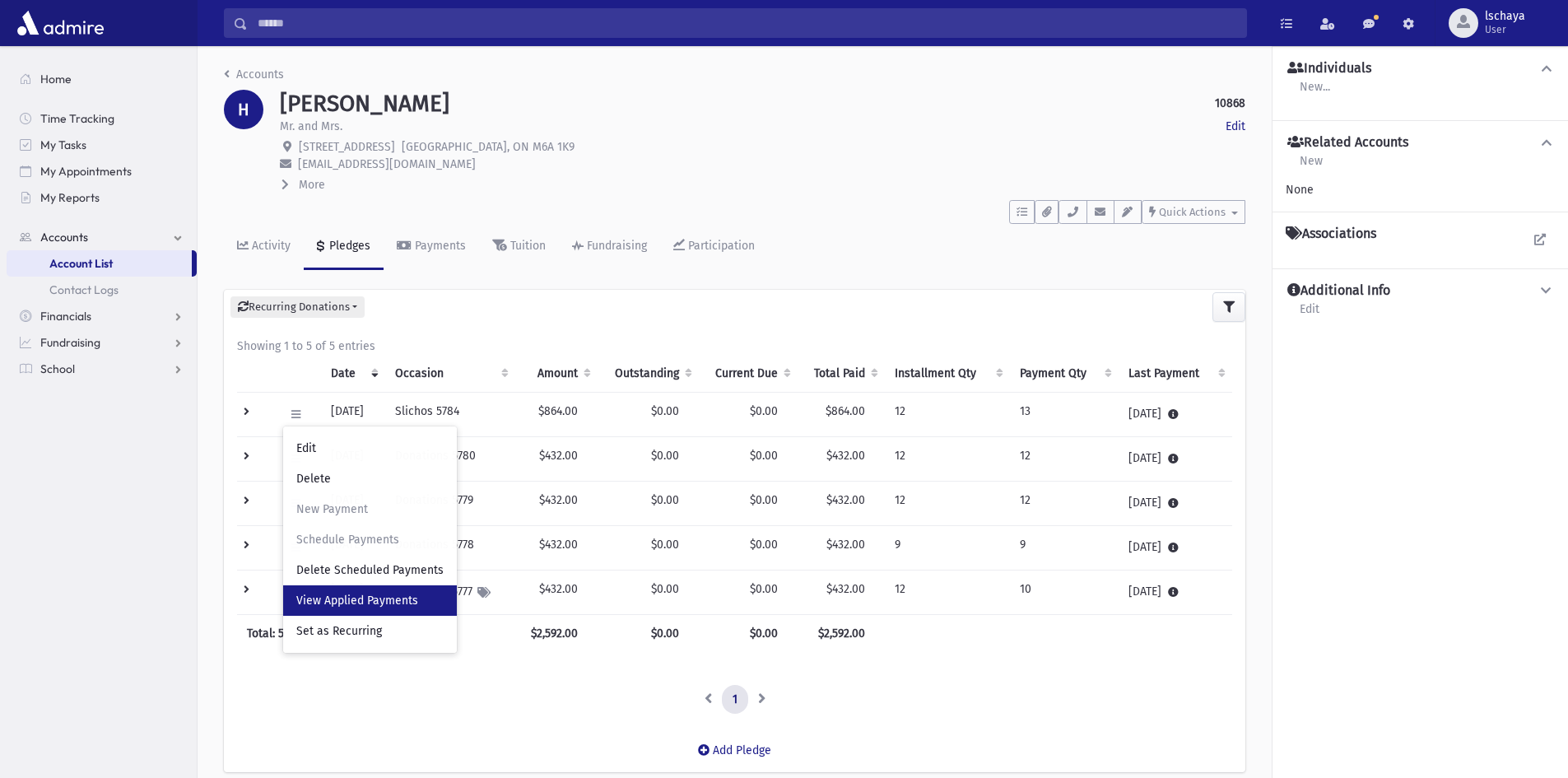
click at [336, 597] on span "View Applied Payments" at bounding box center [357, 601] width 122 height 14
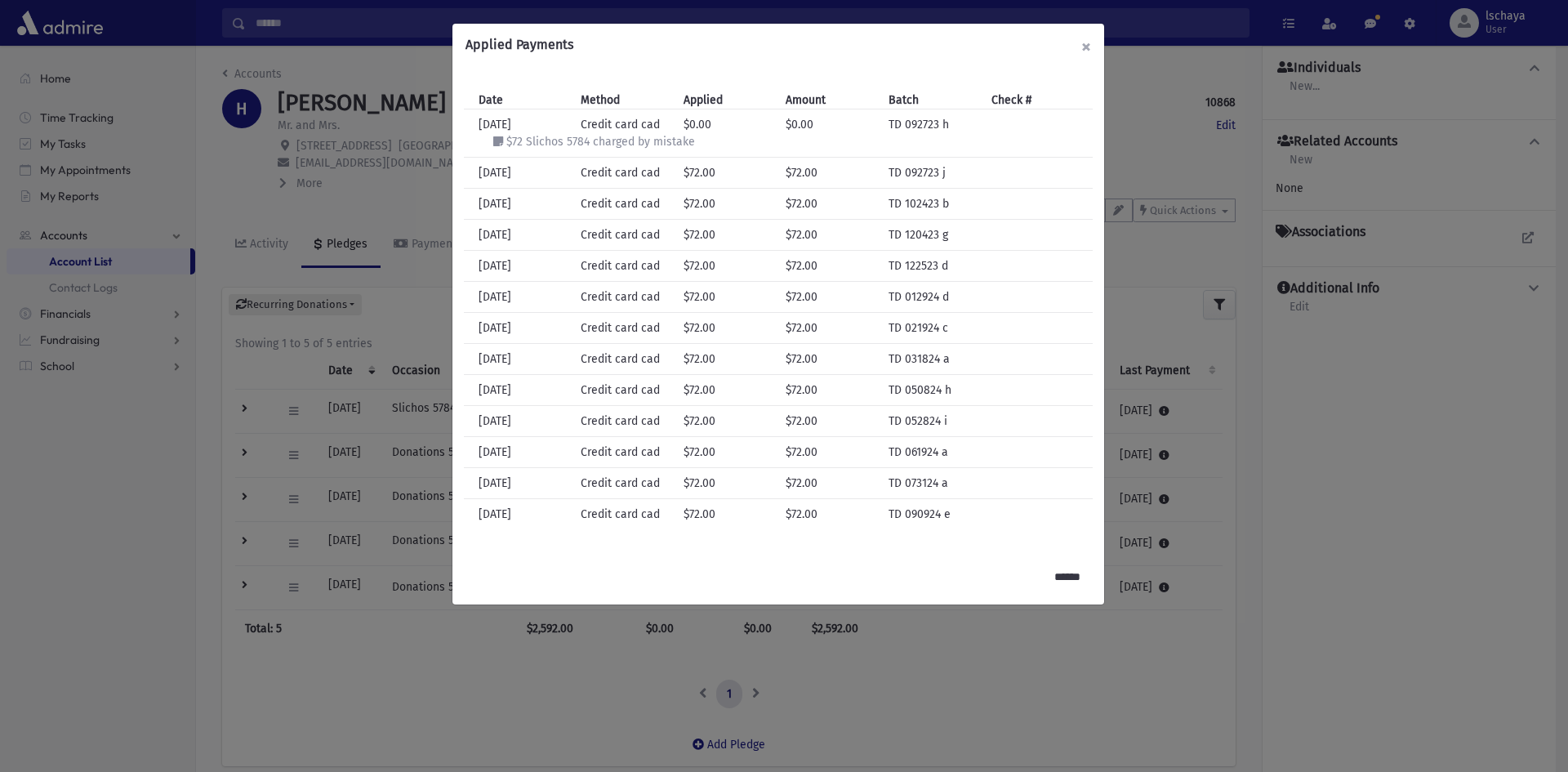
click at [1085, 48] on button "×" at bounding box center [1086, 46] width 36 height 46
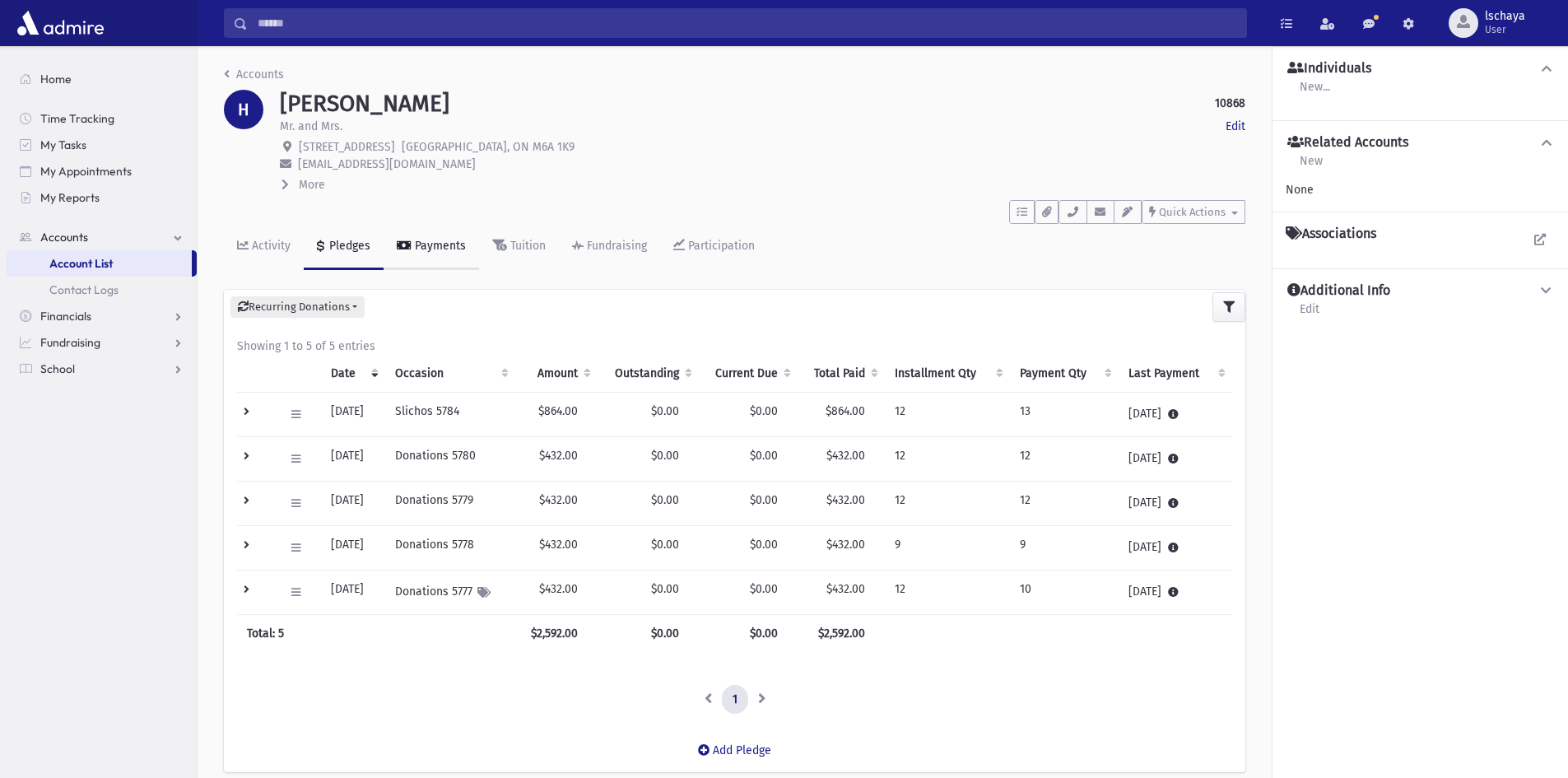
click at [443, 236] on link "Payments" at bounding box center [431, 247] width 95 height 47
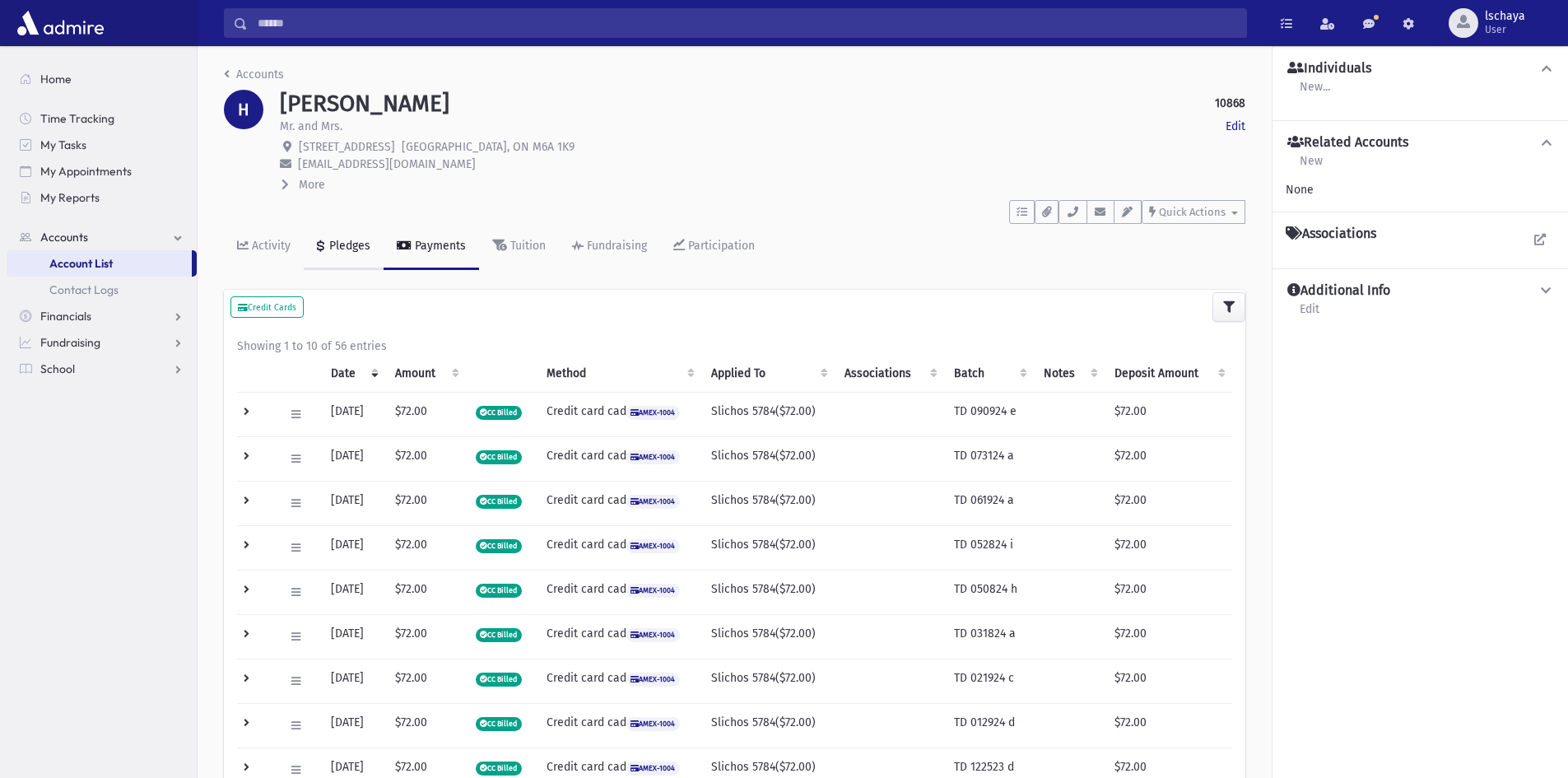
click at [359, 251] on div "Pledges" at bounding box center [348, 246] width 45 height 14
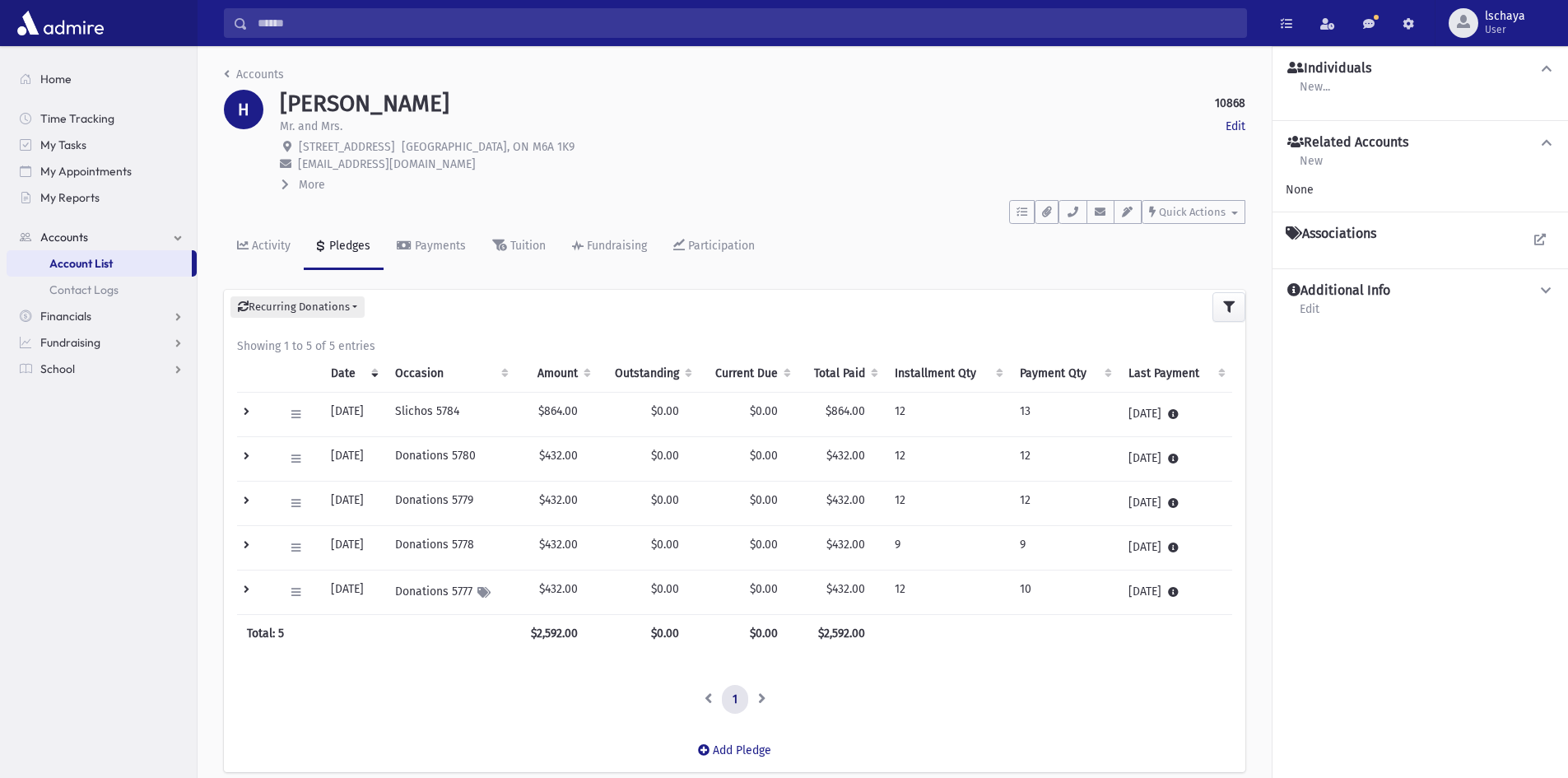
click at [299, 21] on input "Search" at bounding box center [747, 23] width 998 height 30
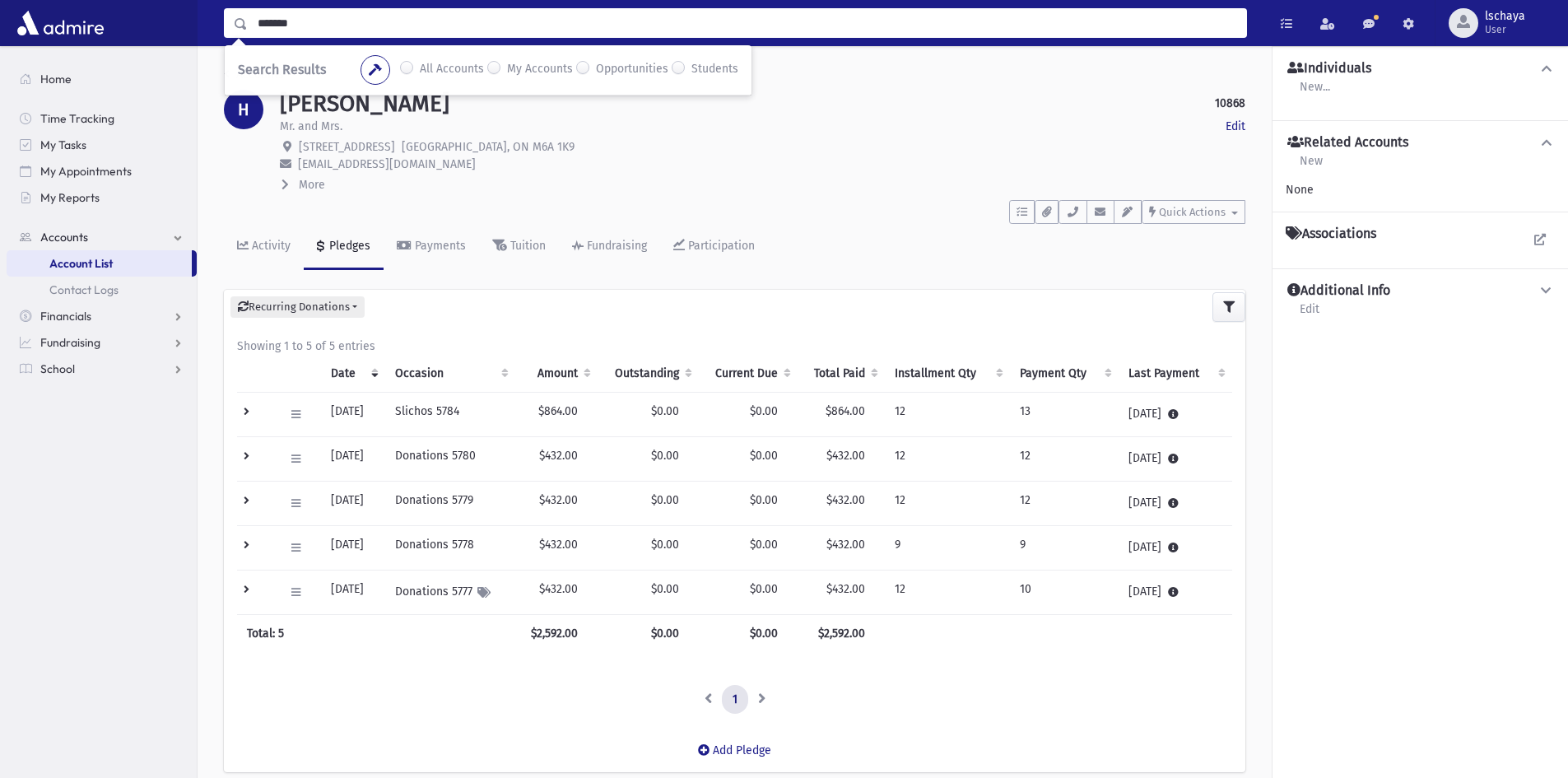
type input "*******"
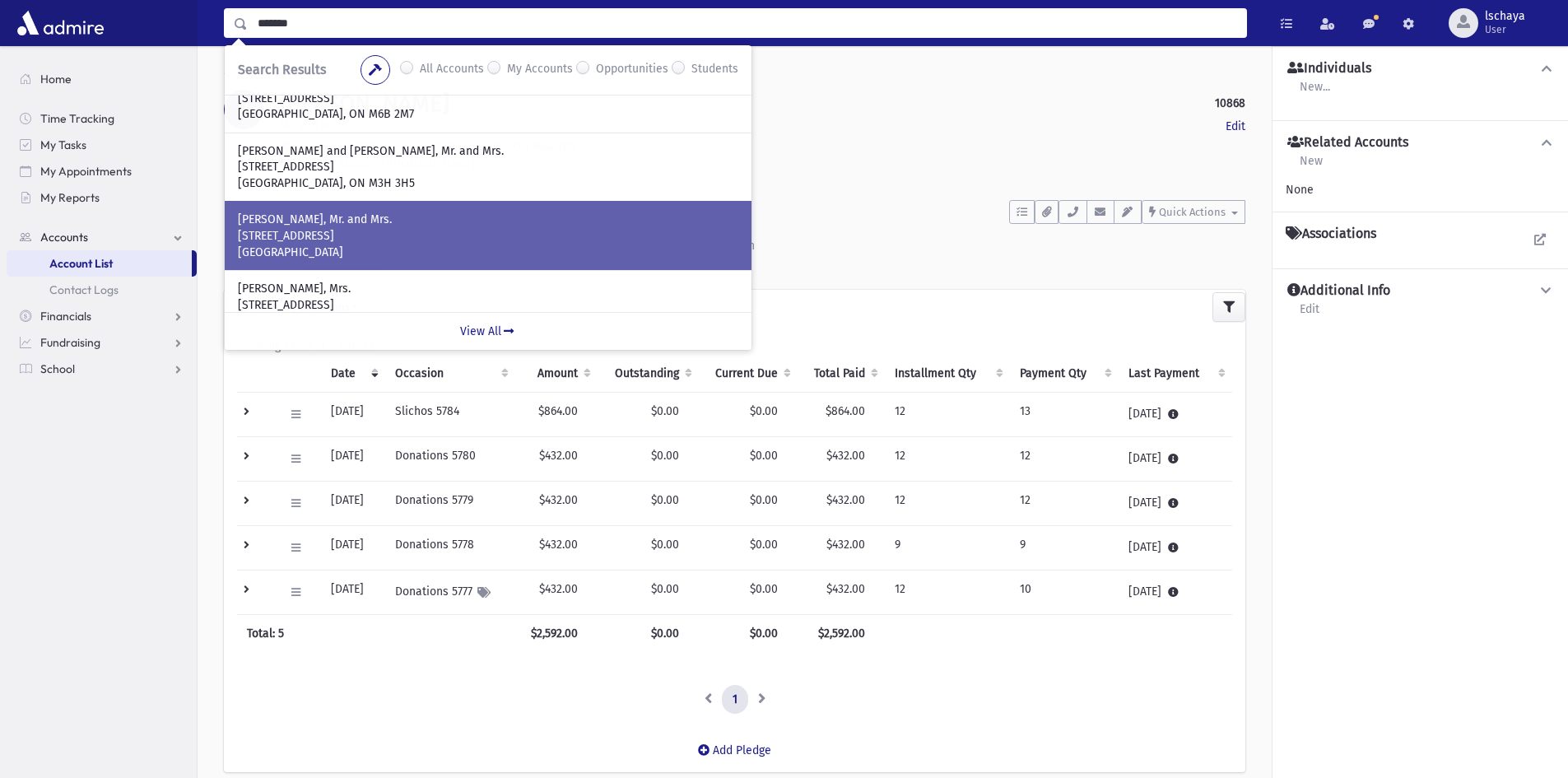
scroll to position [473, 0]
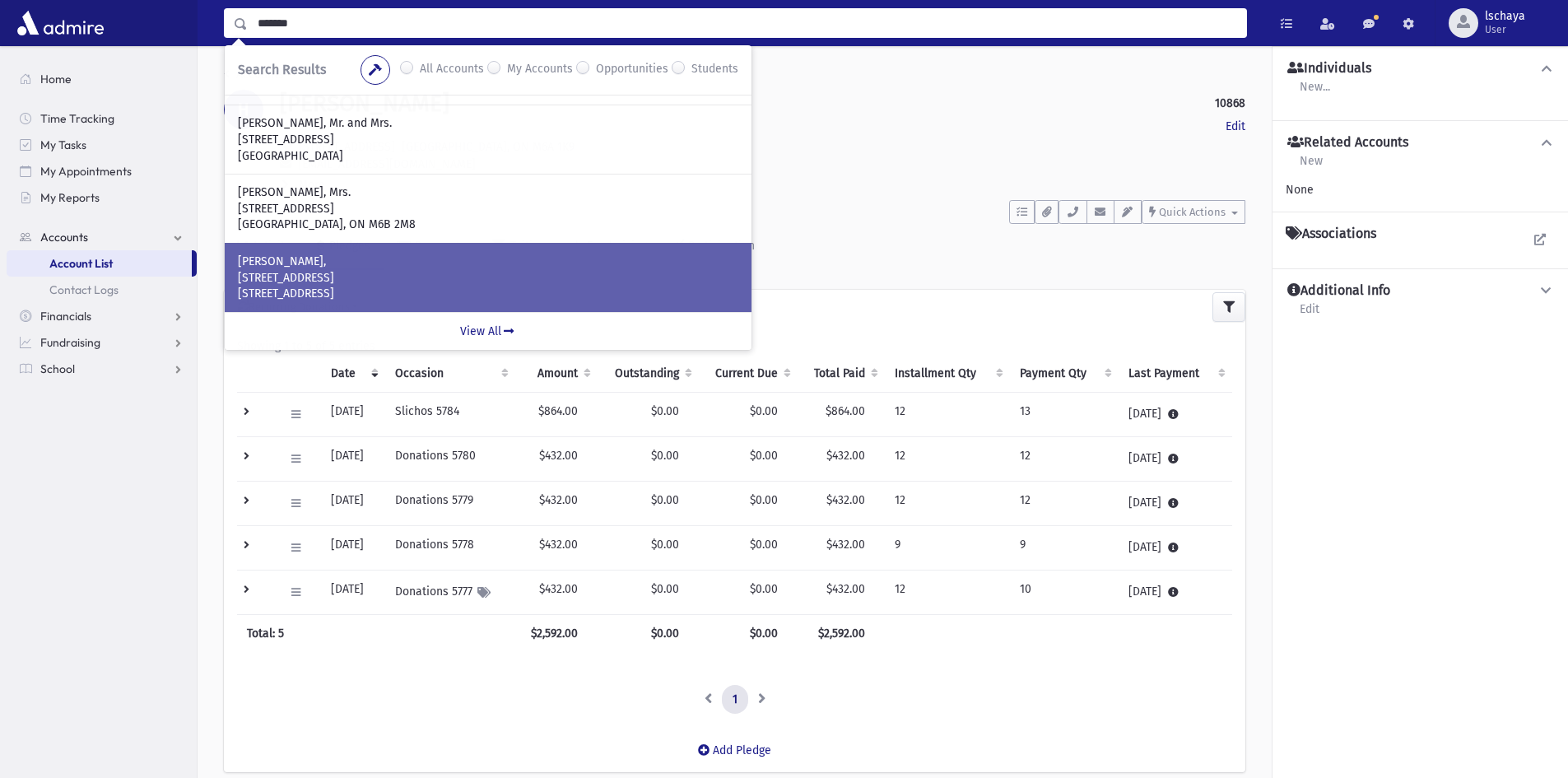
click at [414, 278] on p "51 Ridgevale Dr." at bounding box center [487, 278] width 500 height 17
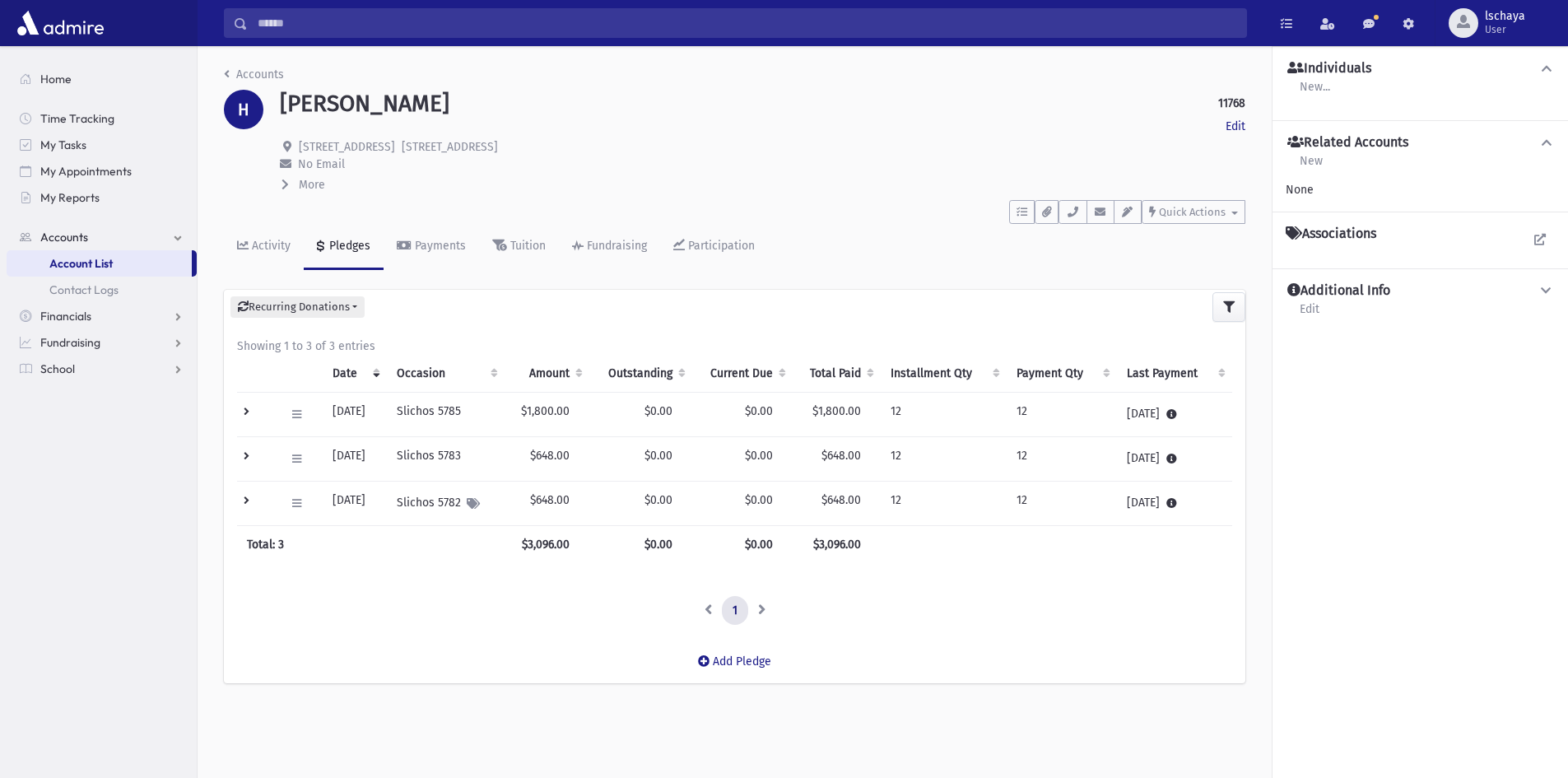
click at [1229, 104] on strong "11768" at bounding box center [1230, 103] width 27 height 17
copy div "11768 Edit"
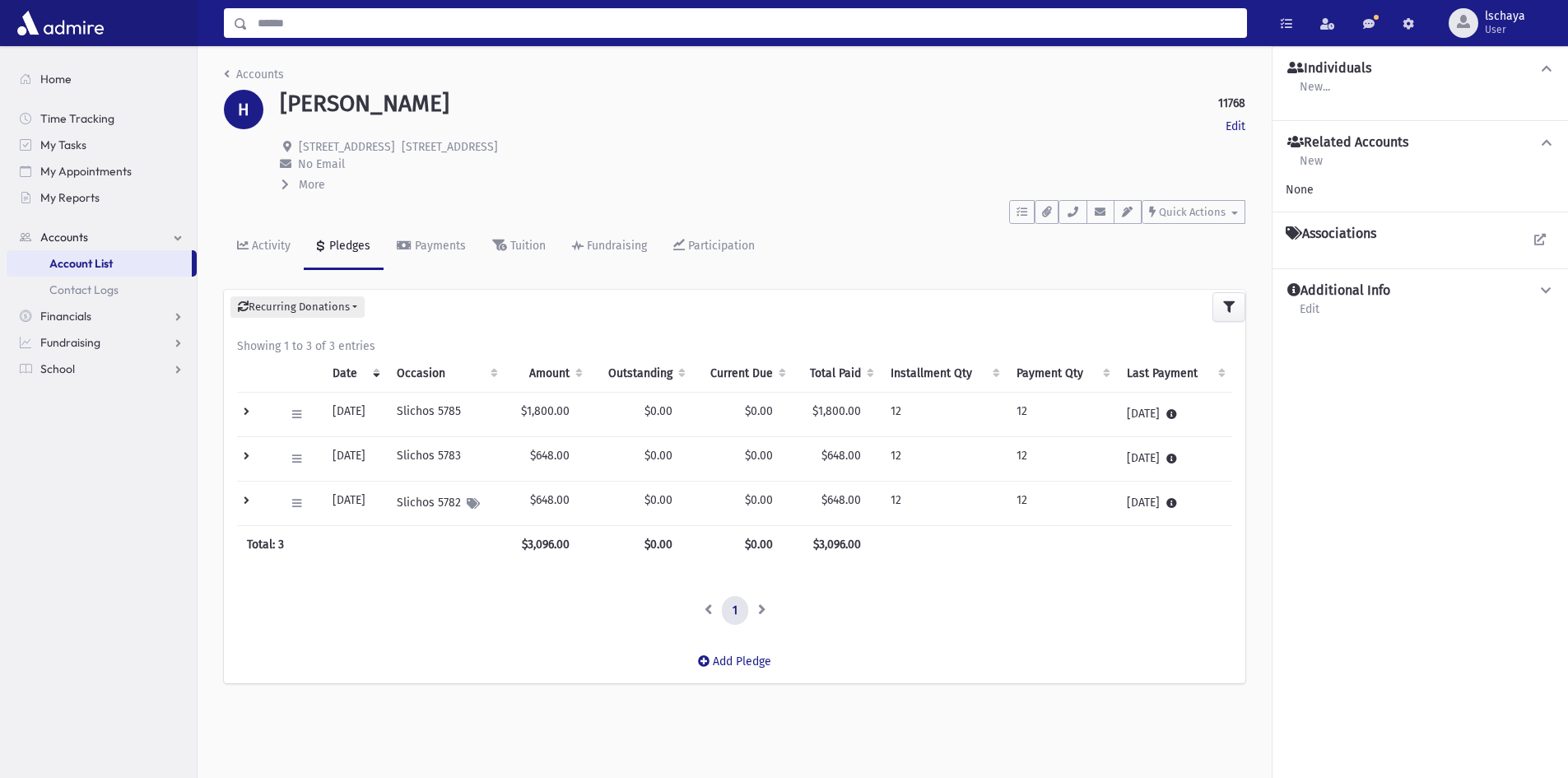
click at [356, 24] on input "Search" at bounding box center [747, 23] width 998 height 30
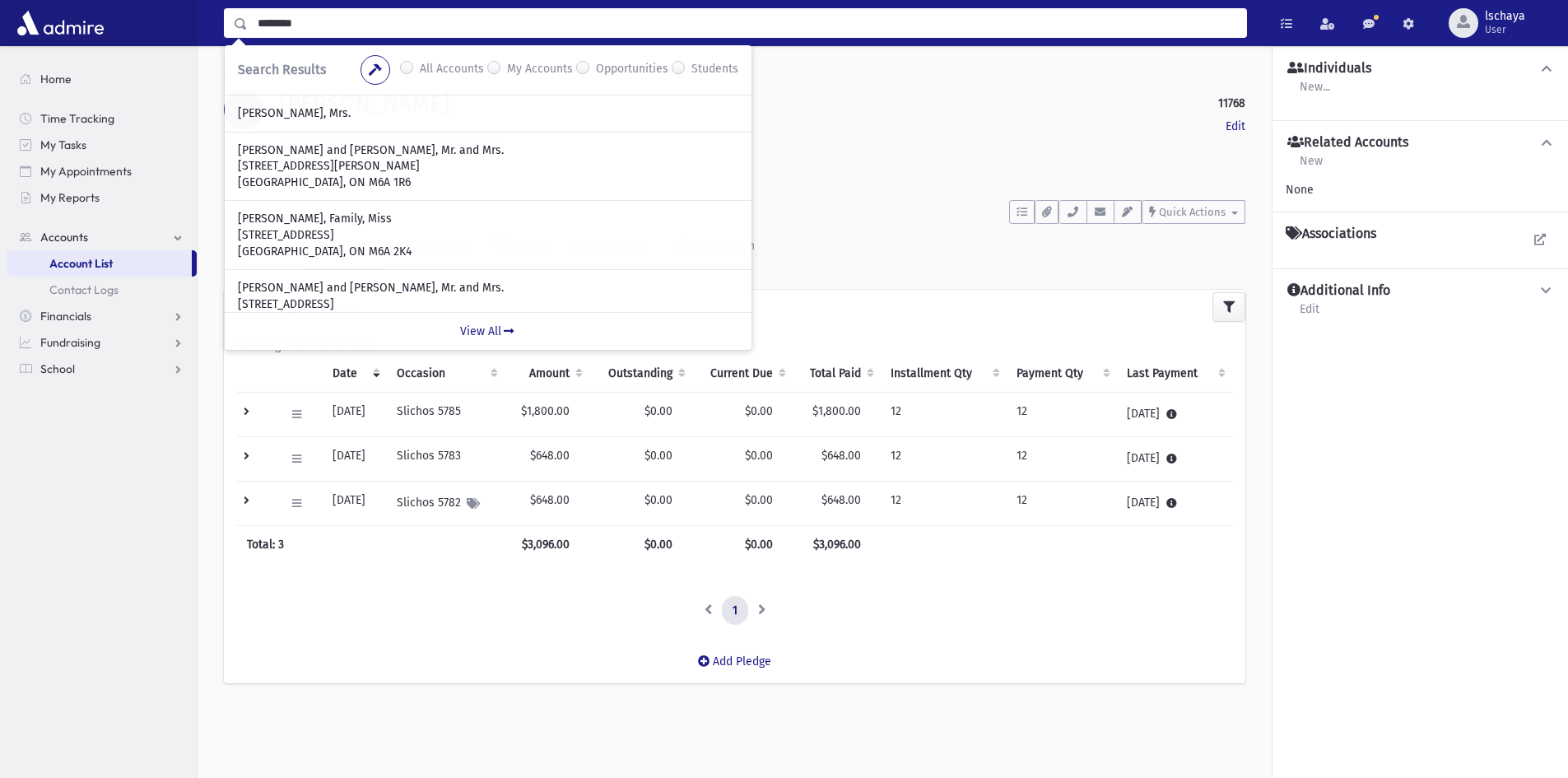
type input "********"
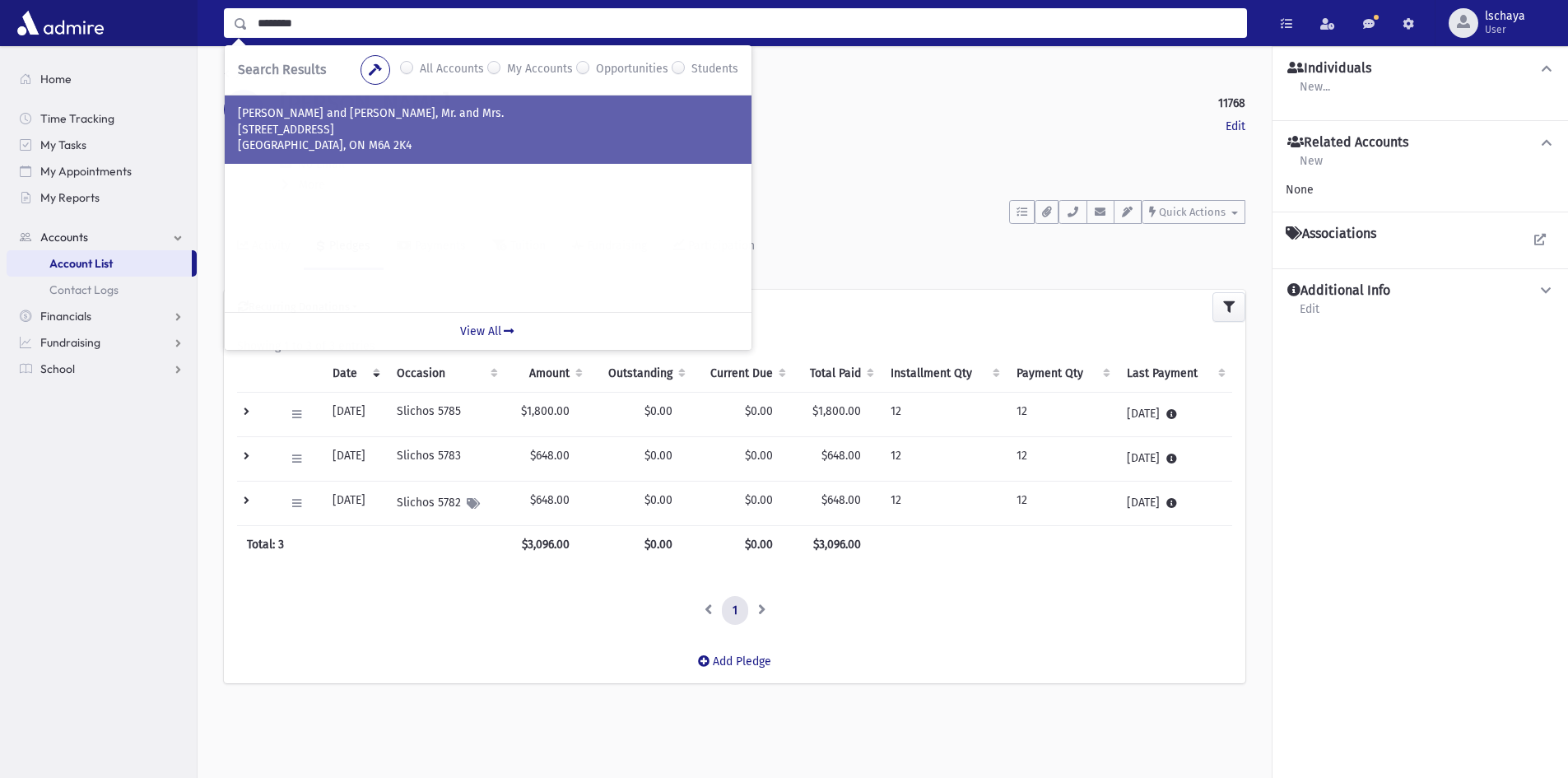
click at [324, 106] on p "[PERSON_NAME] and [PERSON_NAME], Mr. and Mrs." at bounding box center [487, 113] width 500 height 17
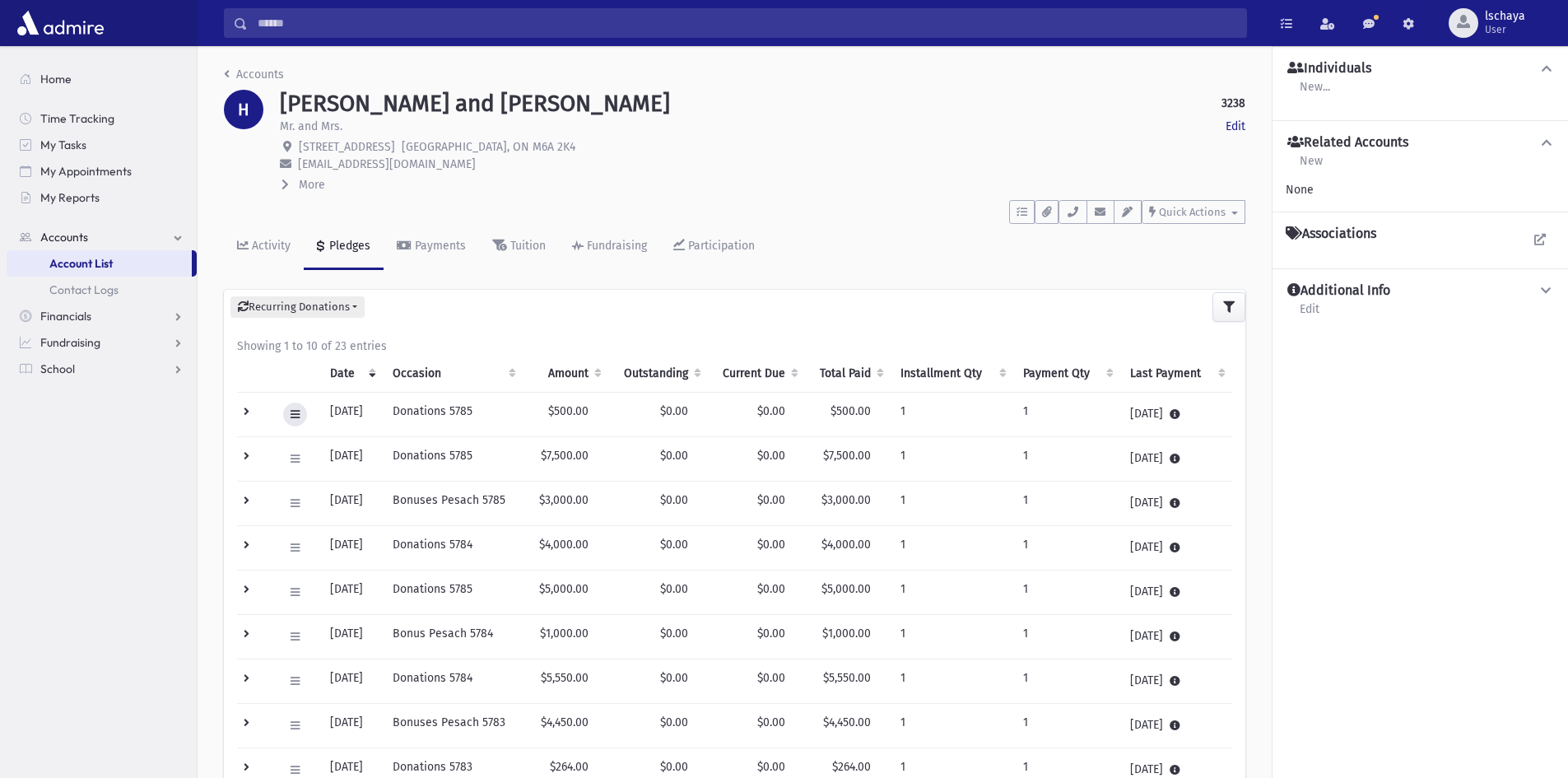
click at [292, 415] on icon at bounding box center [294, 414] width 9 height 11
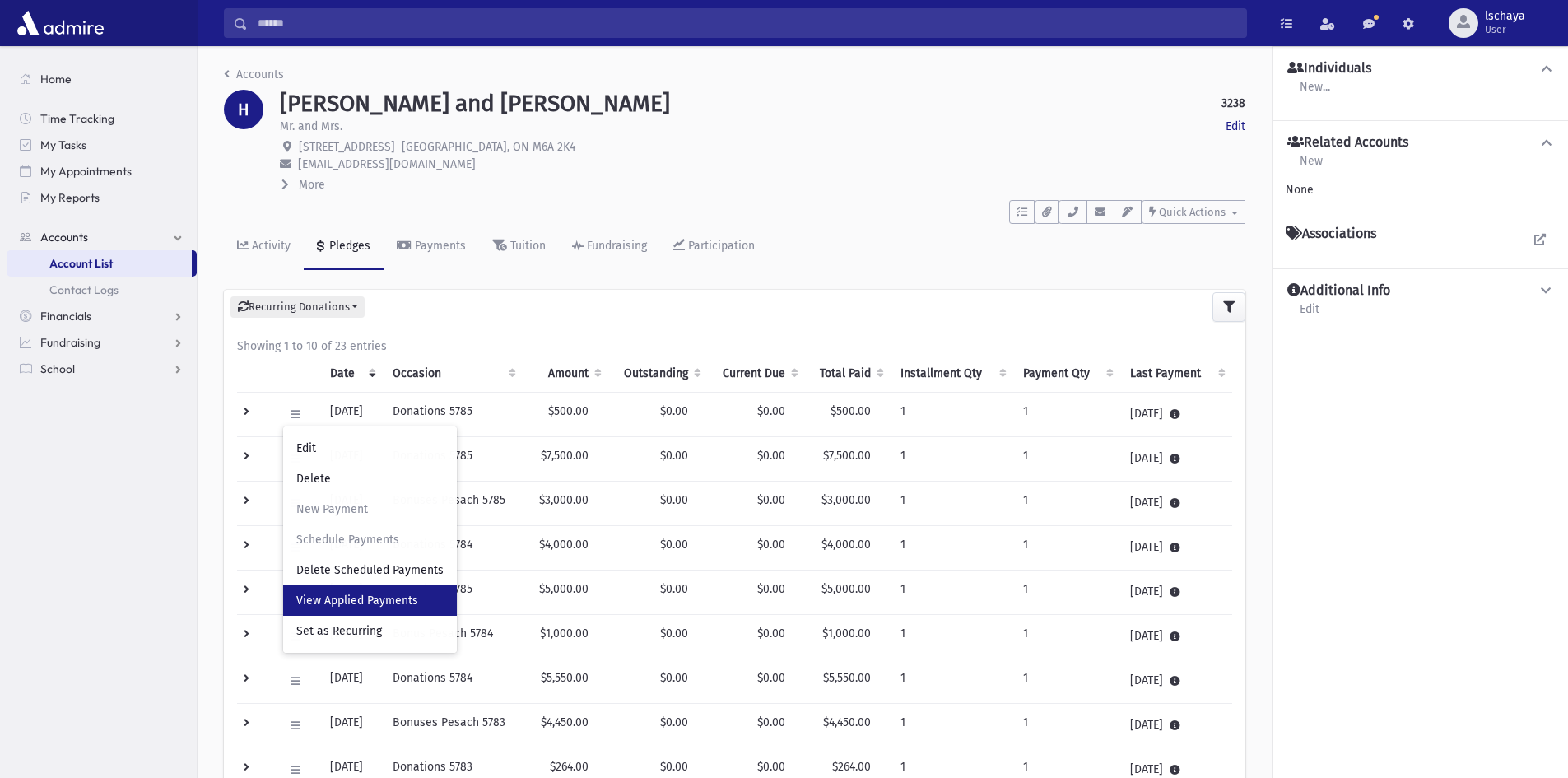
click at [328, 591] on link "View Applied Payments" at bounding box center [369, 601] width 173 height 31
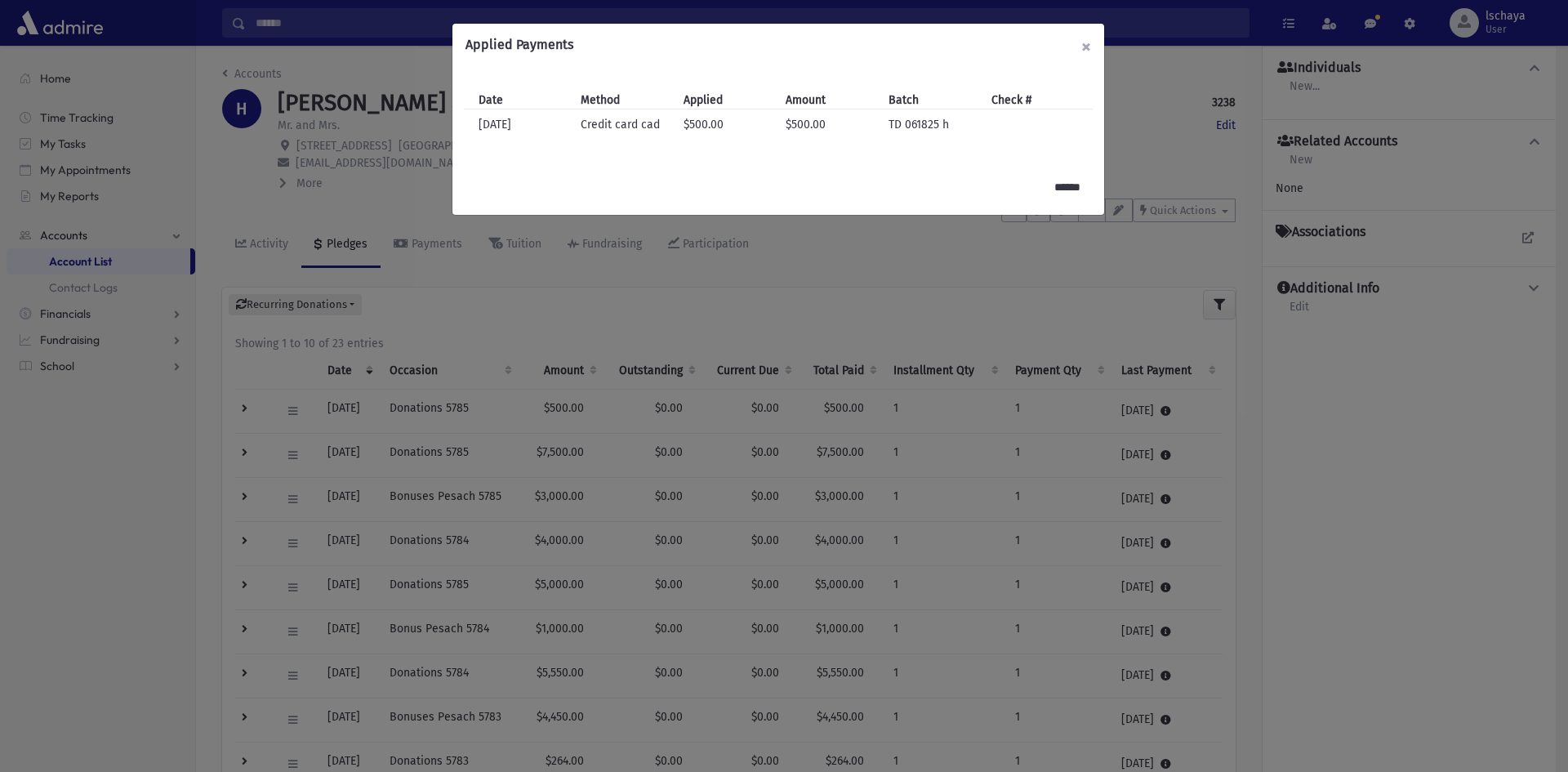
click at [1090, 41] on button "×" at bounding box center [1086, 46] width 36 height 46
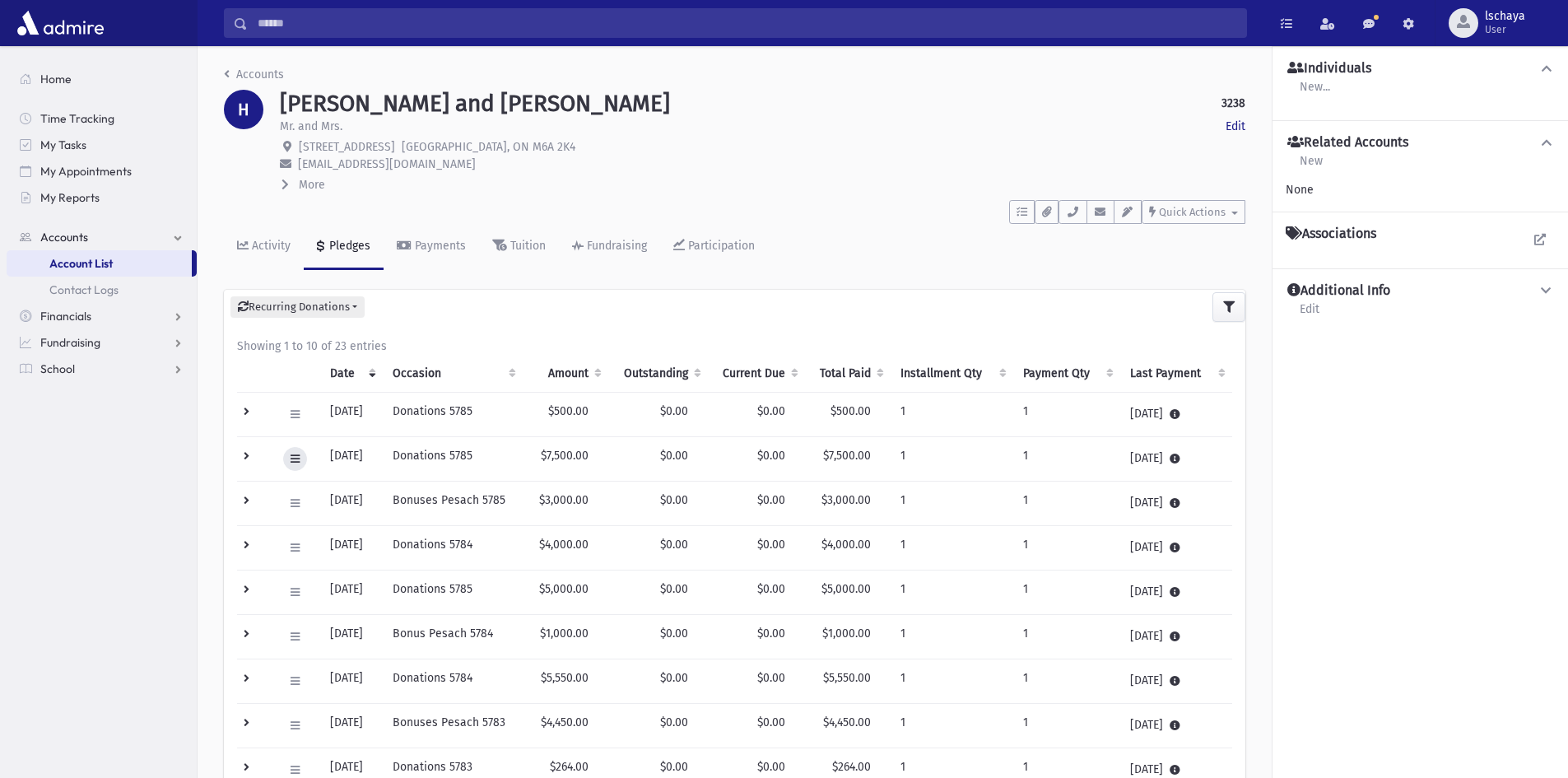
click at [298, 459] on icon at bounding box center [294, 459] width 9 height 11
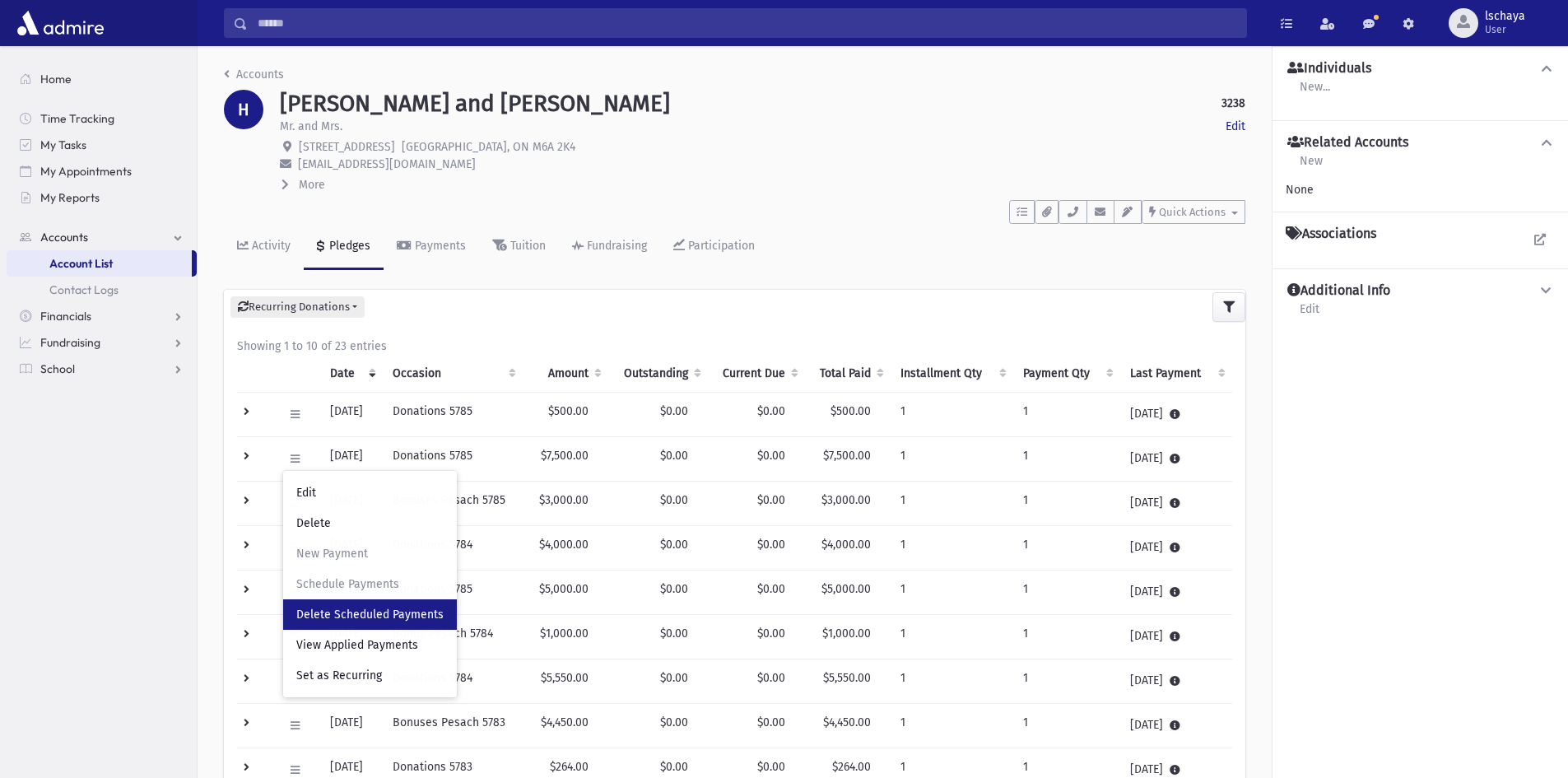
click at [341, 611] on span "Delete Scheduled Payments" at bounding box center [369, 614] width 148 height 14
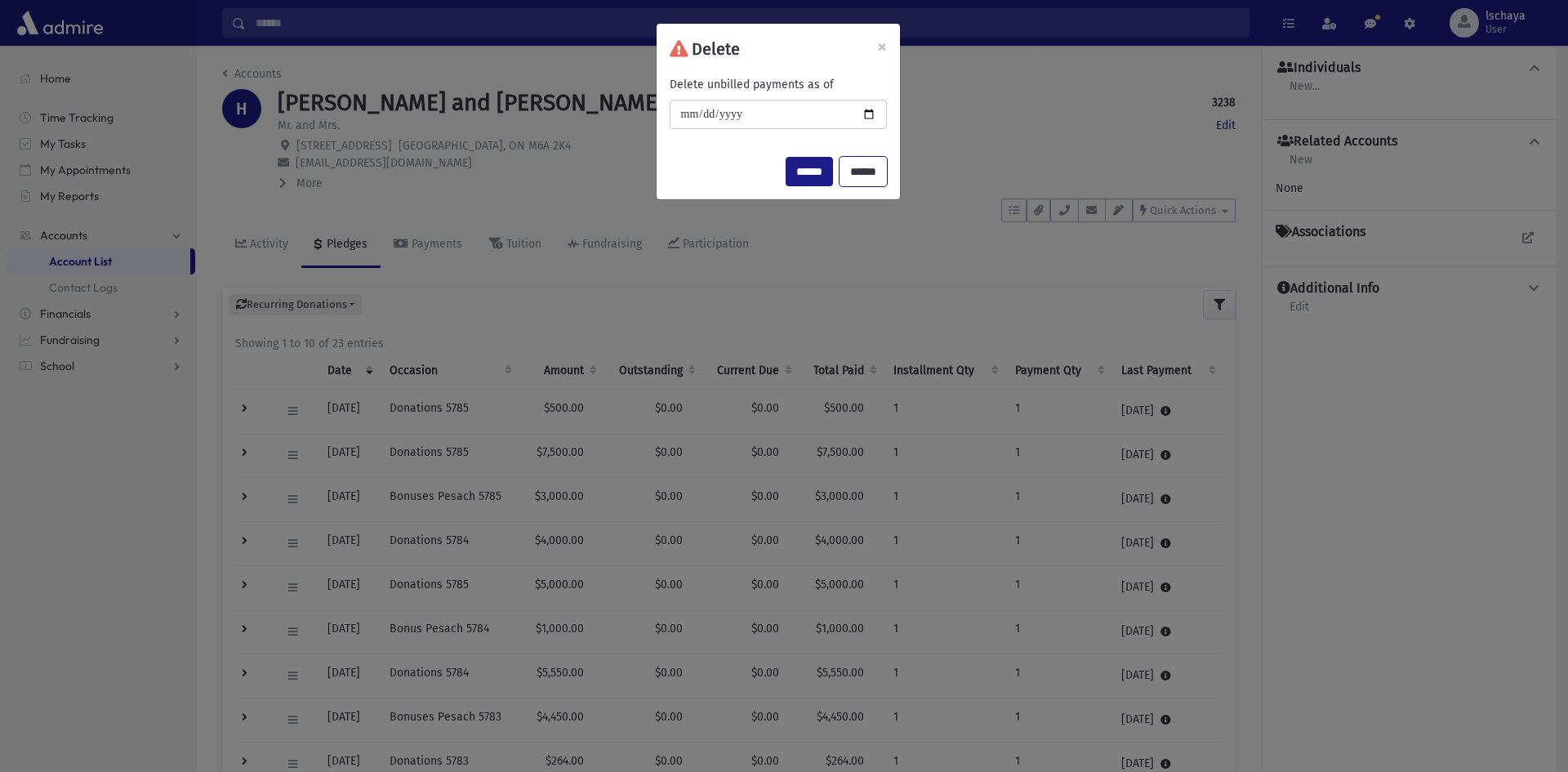
click at [852, 169] on input "******" at bounding box center [863, 172] width 47 height 30
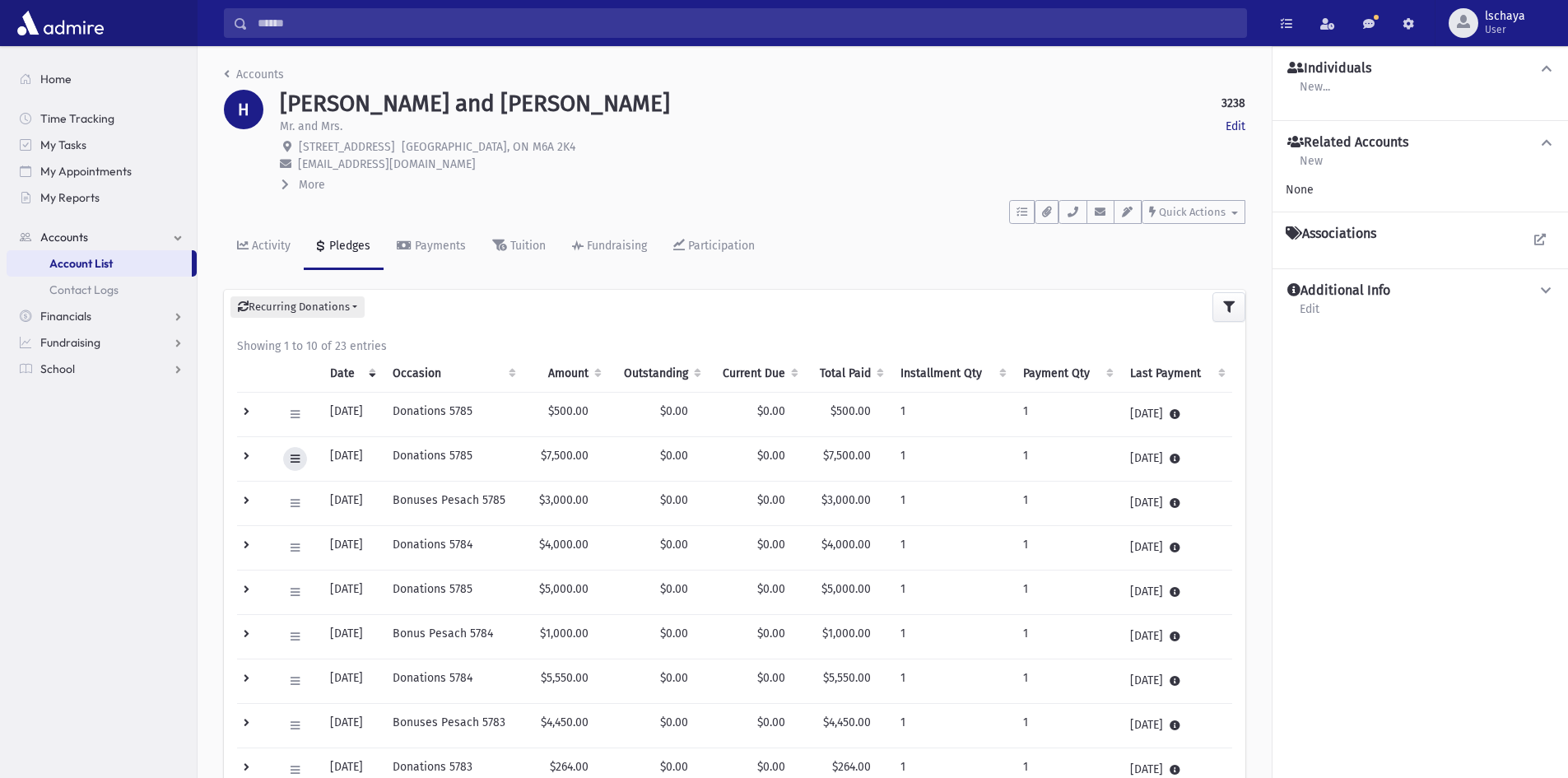
click at [292, 452] on button at bounding box center [295, 459] width 24 height 24
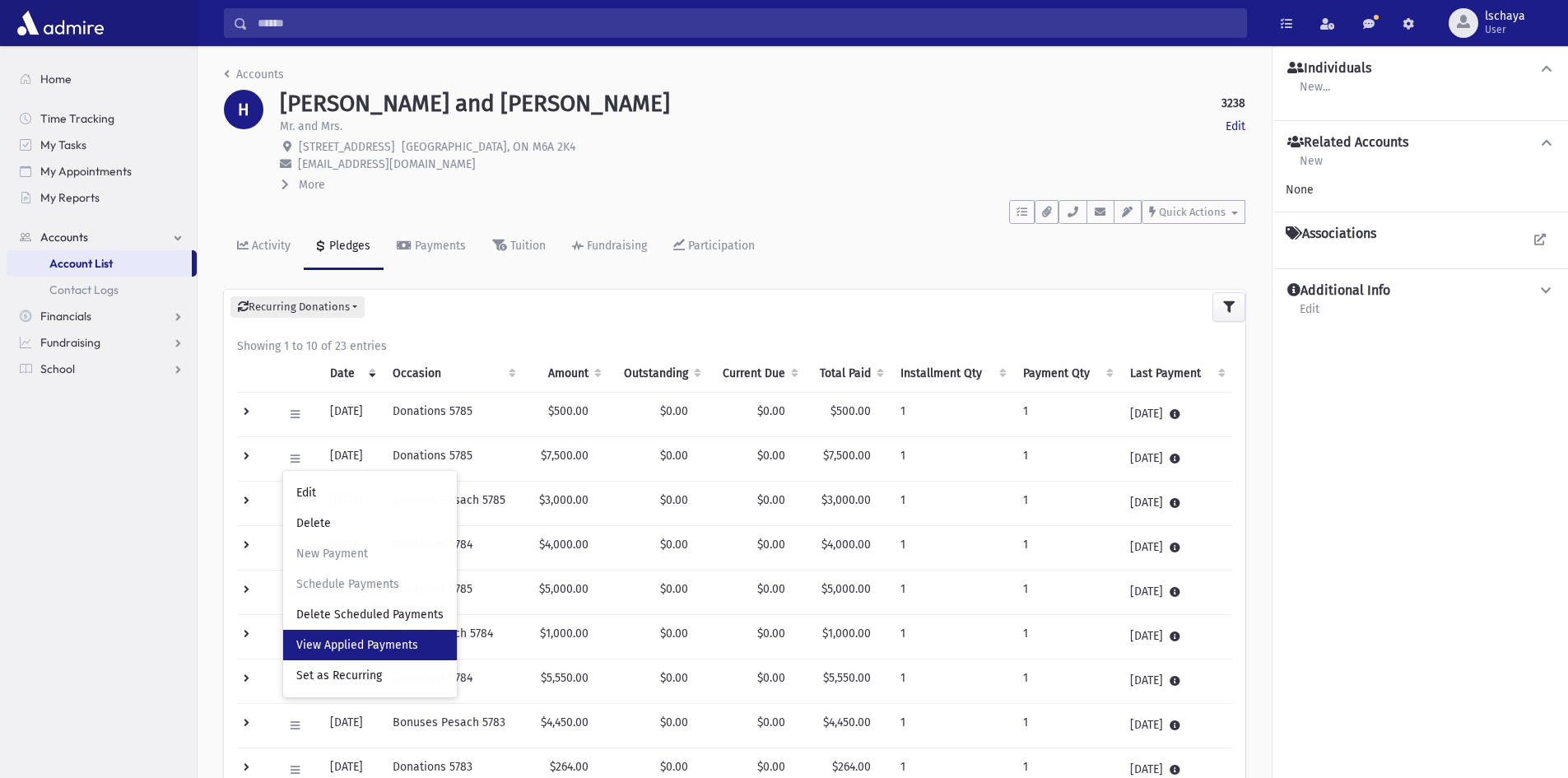
click at [337, 637] on link "View Applied Payments" at bounding box center [369, 645] width 173 height 31
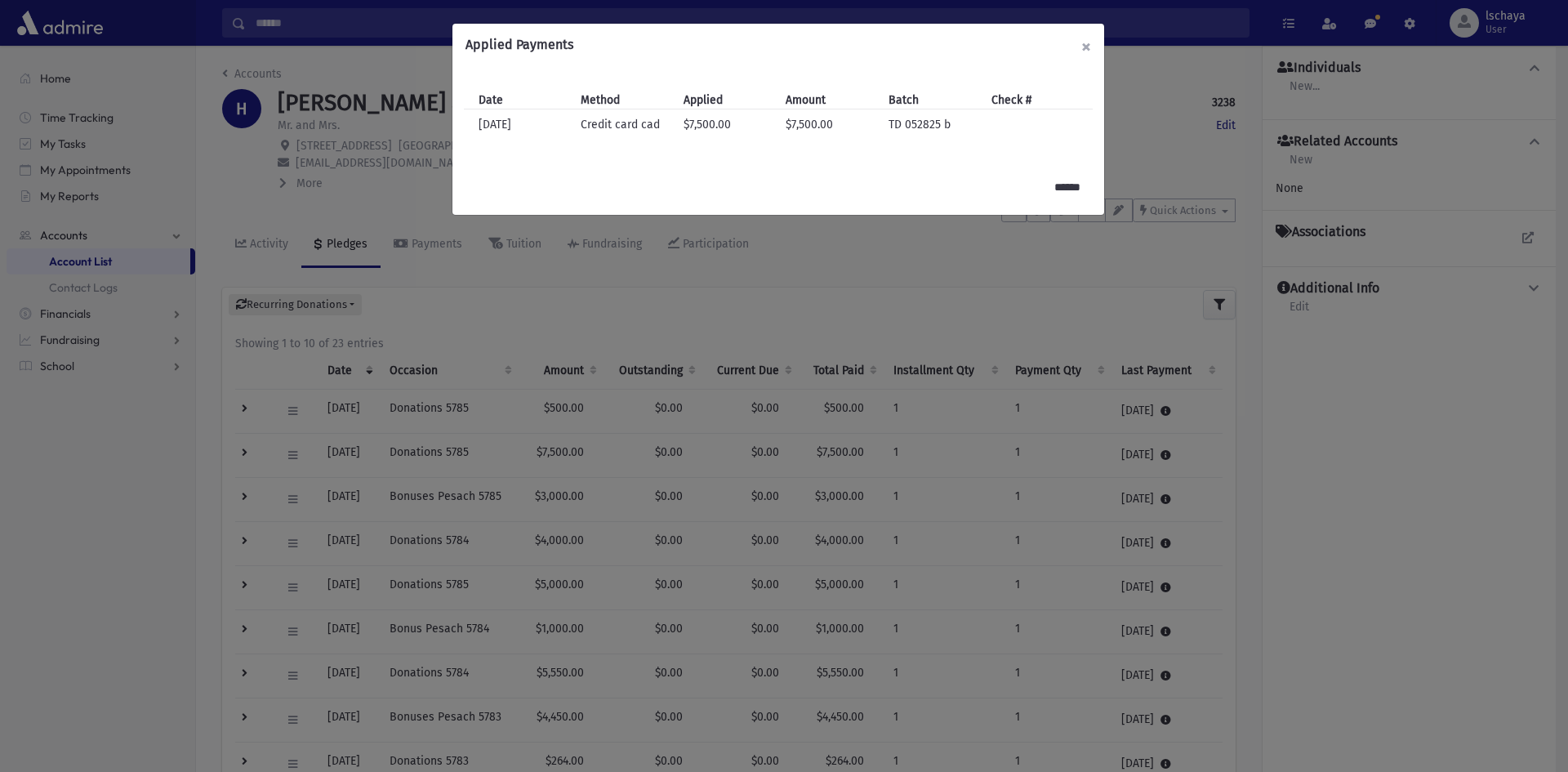
click at [1086, 43] on button "×" at bounding box center [1086, 46] width 36 height 46
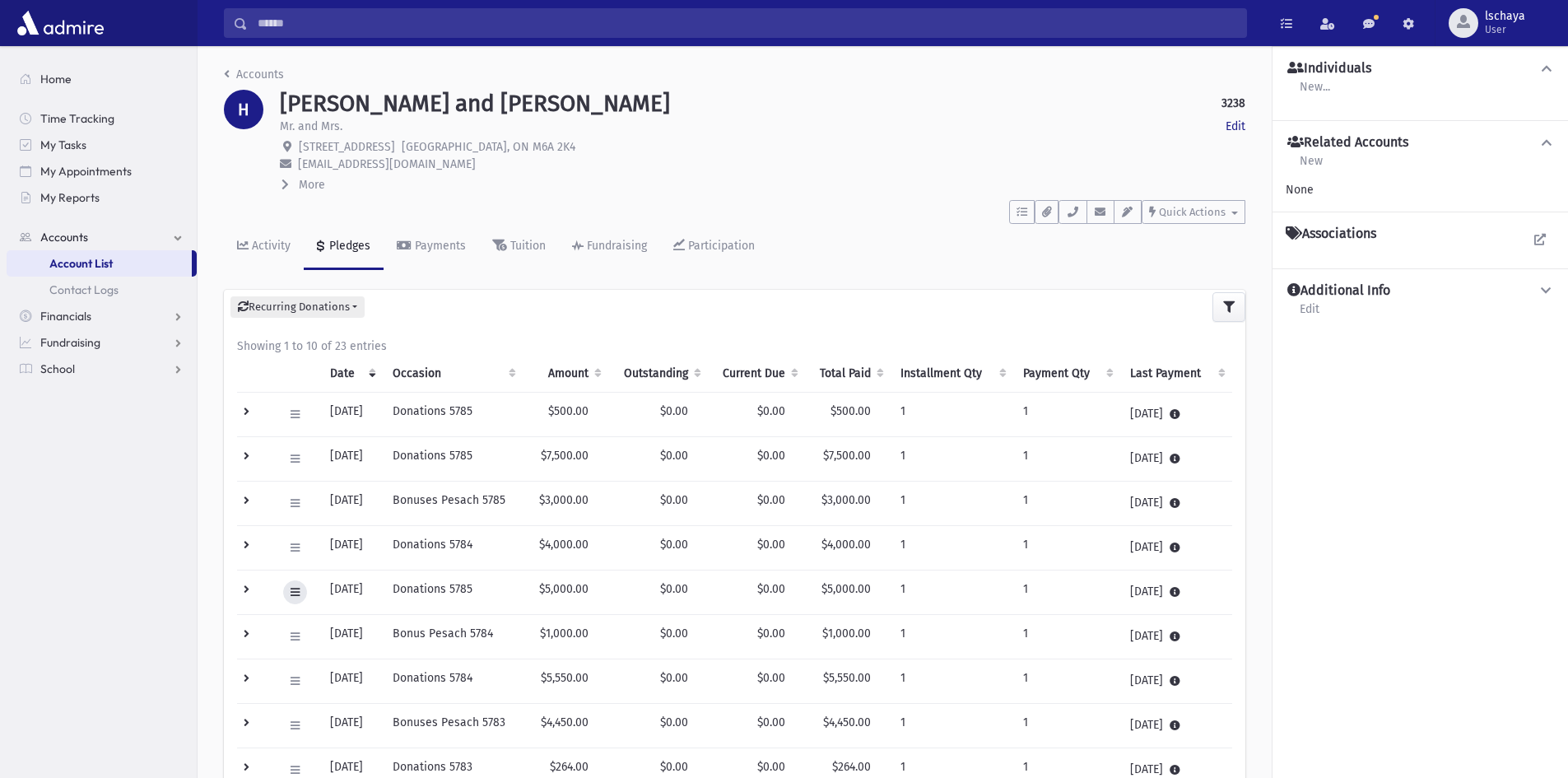
click at [290, 591] on icon at bounding box center [294, 592] width 9 height 11
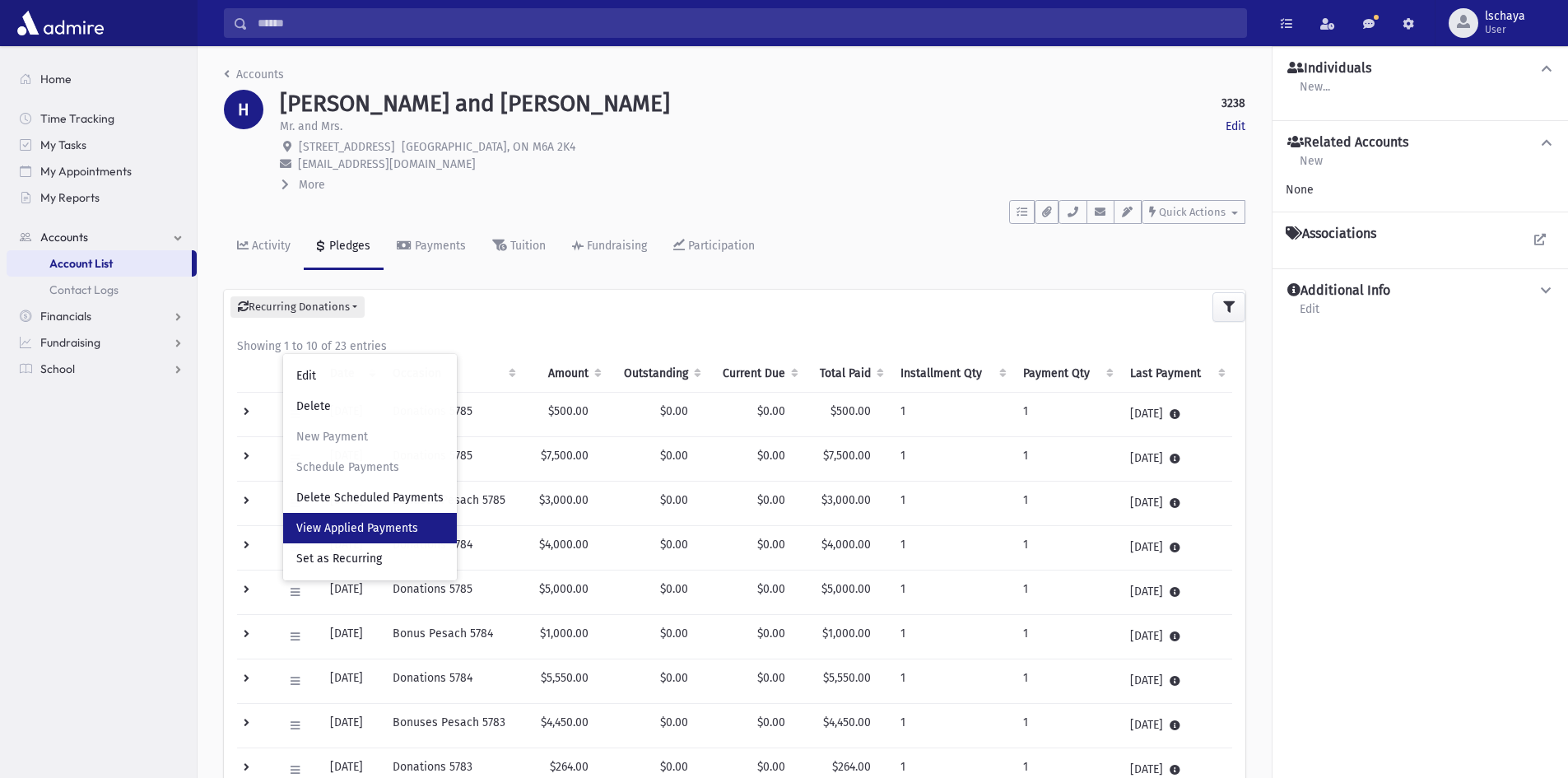
click at [316, 523] on span "View Applied Payments" at bounding box center [357, 528] width 122 height 14
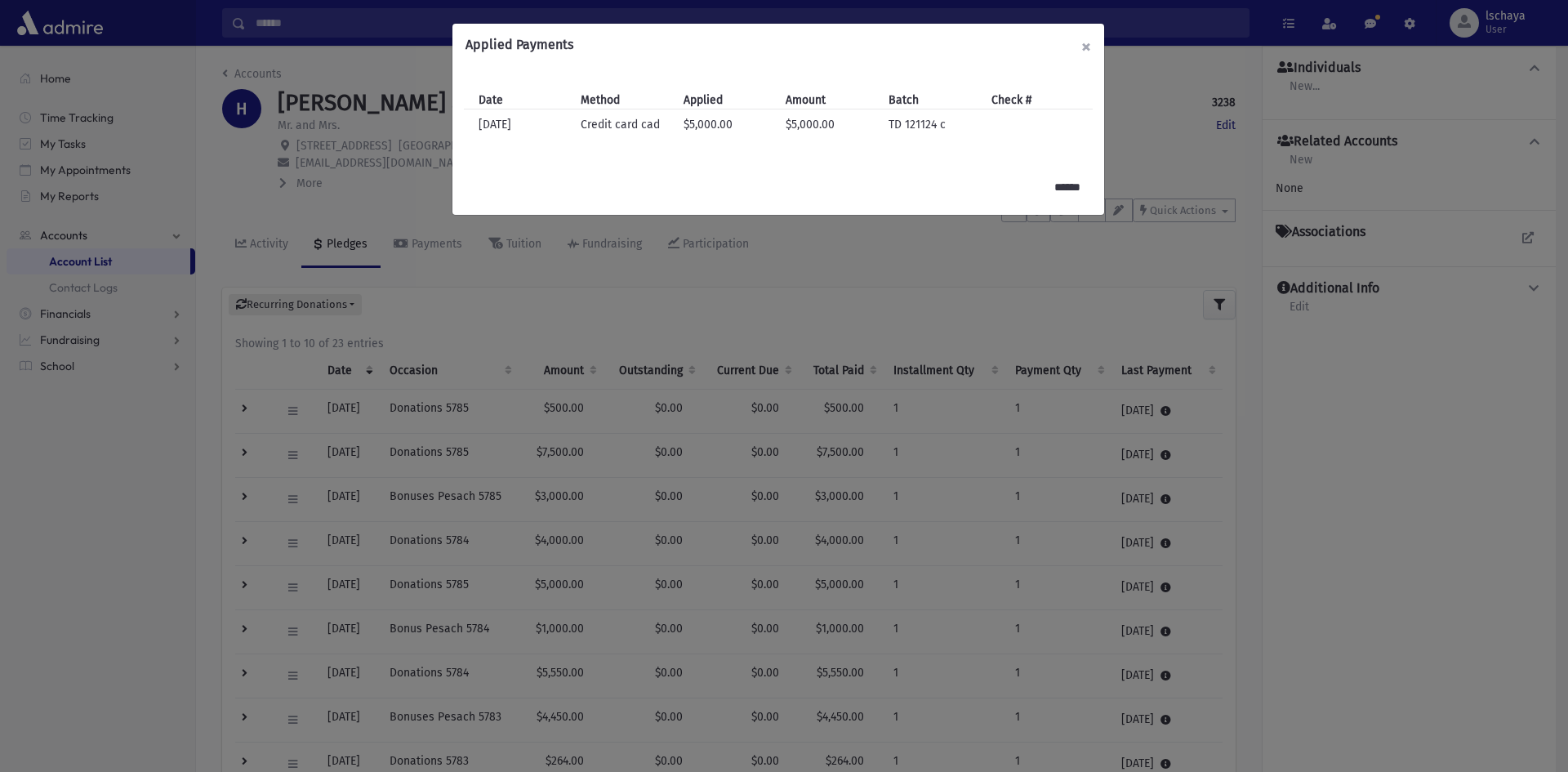
click at [1088, 44] on button "×" at bounding box center [1086, 46] width 36 height 46
